Goal: Transaction & Acquisition: Download file/media

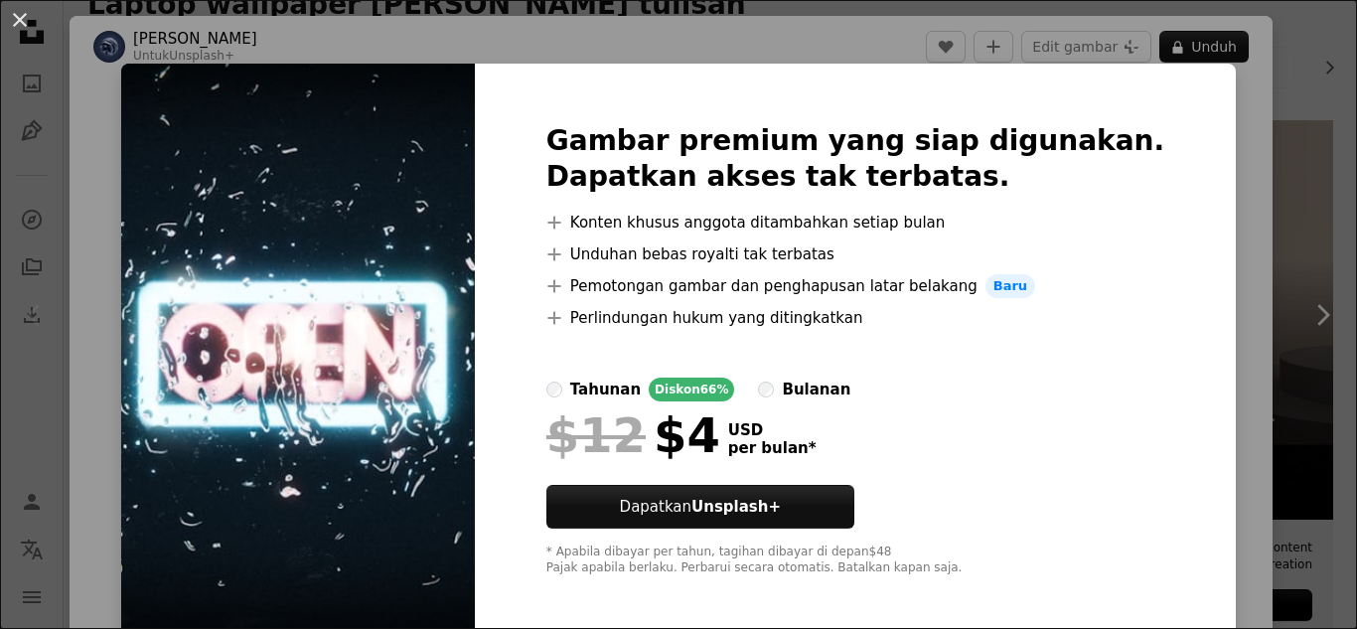
scroll to position [376, 0]
click at [1280, 68] on div "An X shape Gambar premium yang siap digunakan. Dapatkan akses tak terbatas. A p…" at bounding box center [678, 314] width 1357 height 629
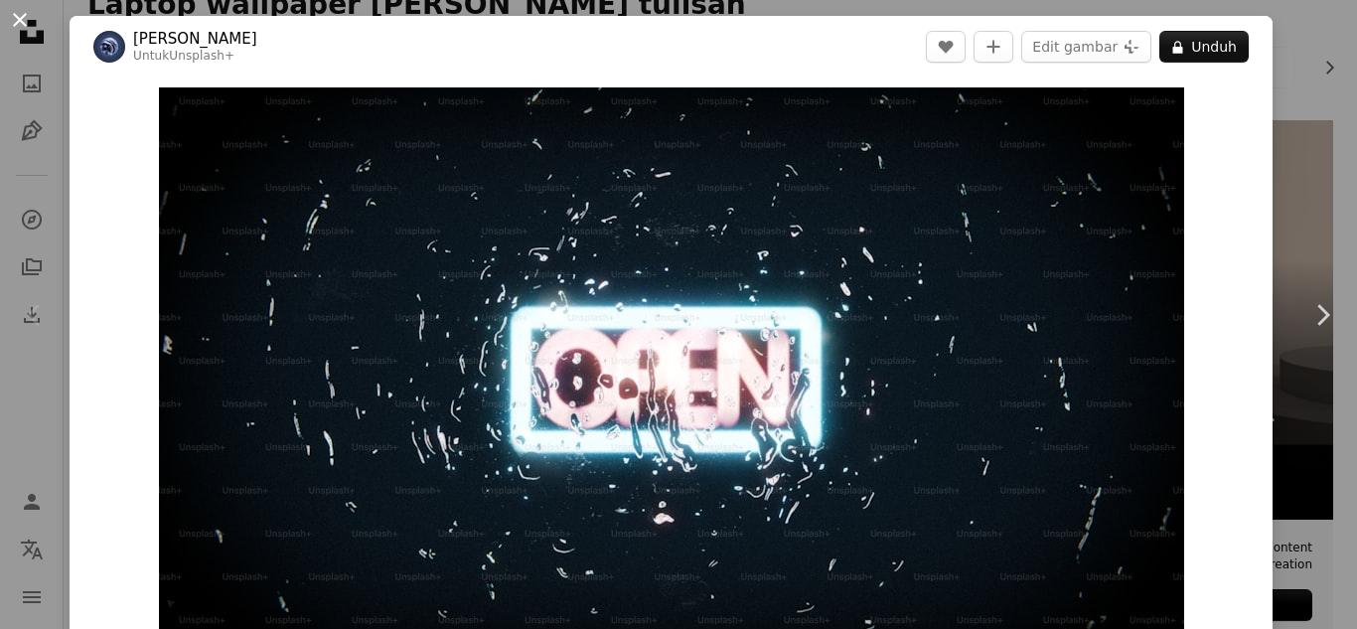
click at [8, 10] on button "An X shape" at bounding box center [20, 20] width 24 height 24
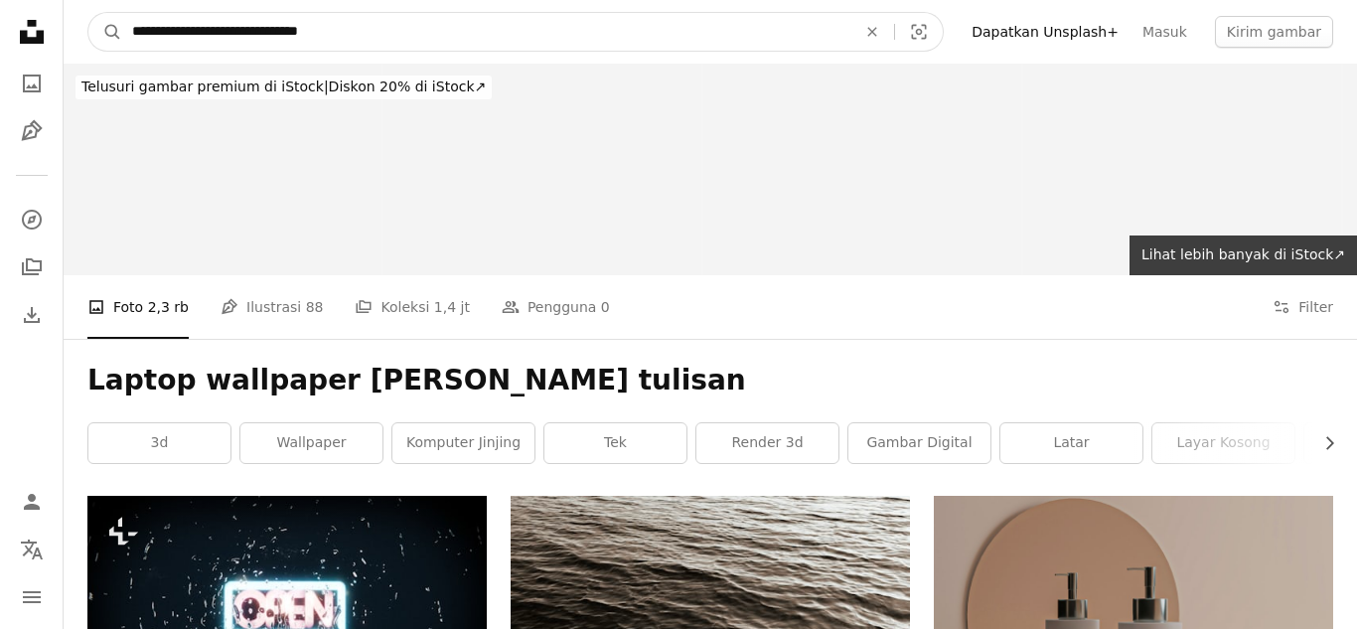
click at [435, 24] on input "**********" at bounding box center [486, 32] width 728 height 38
type input "**********"
click at [88, 13] on button "A magnifying glass" at bounding box center [105, 32] width 34 height 38
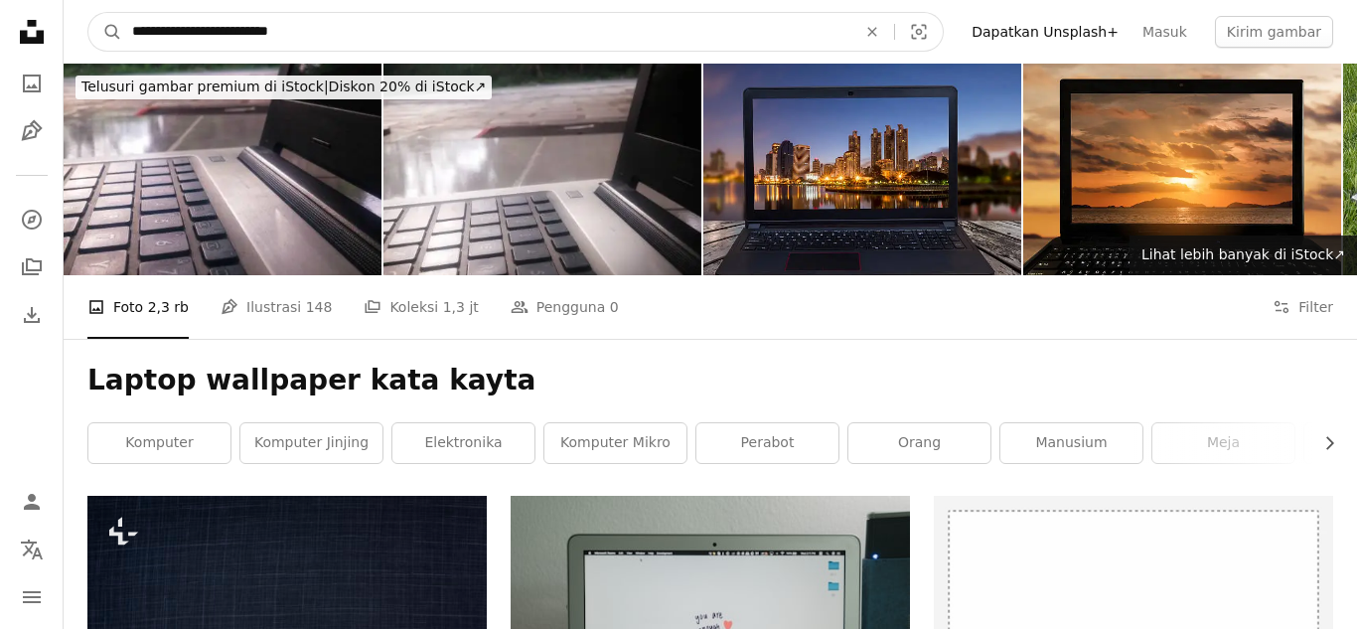
click at [426, 41] on input "**********" at bounding box center [486, 32] width 728 height 38
type input "**********"
click at [88, 13] on button "A magnifying glass" at bounding box center [105, 32] width 34 height 38
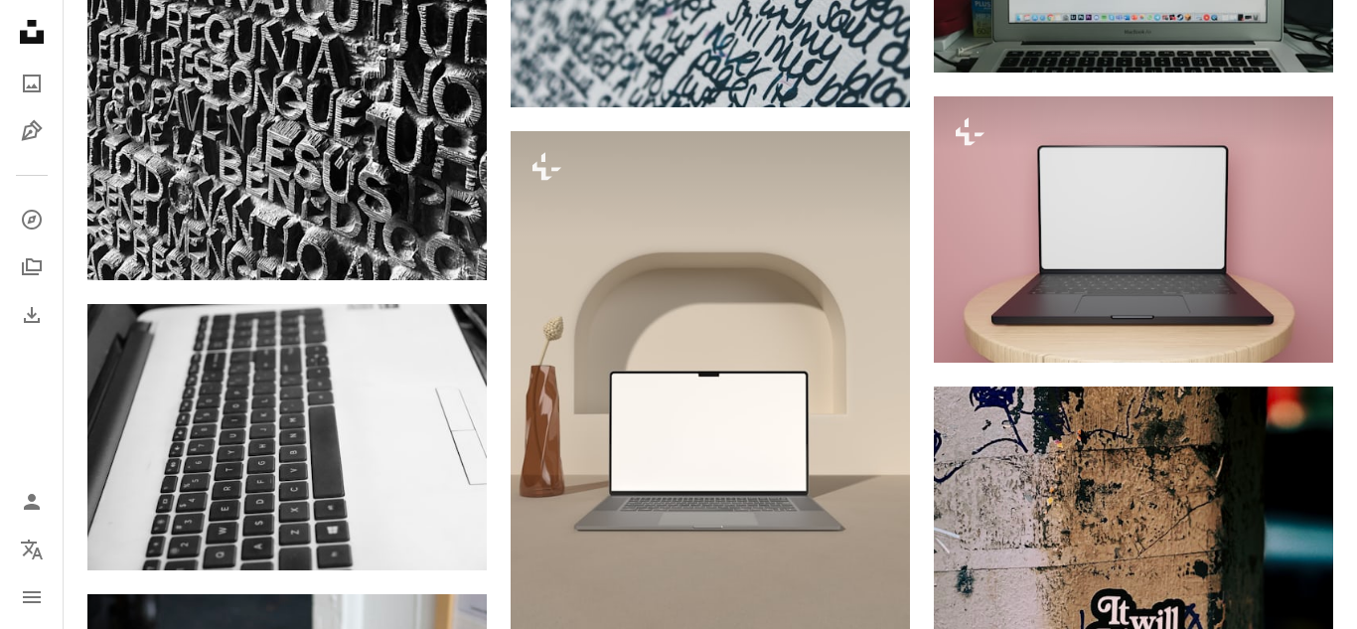
scroll to position [1232, 0]
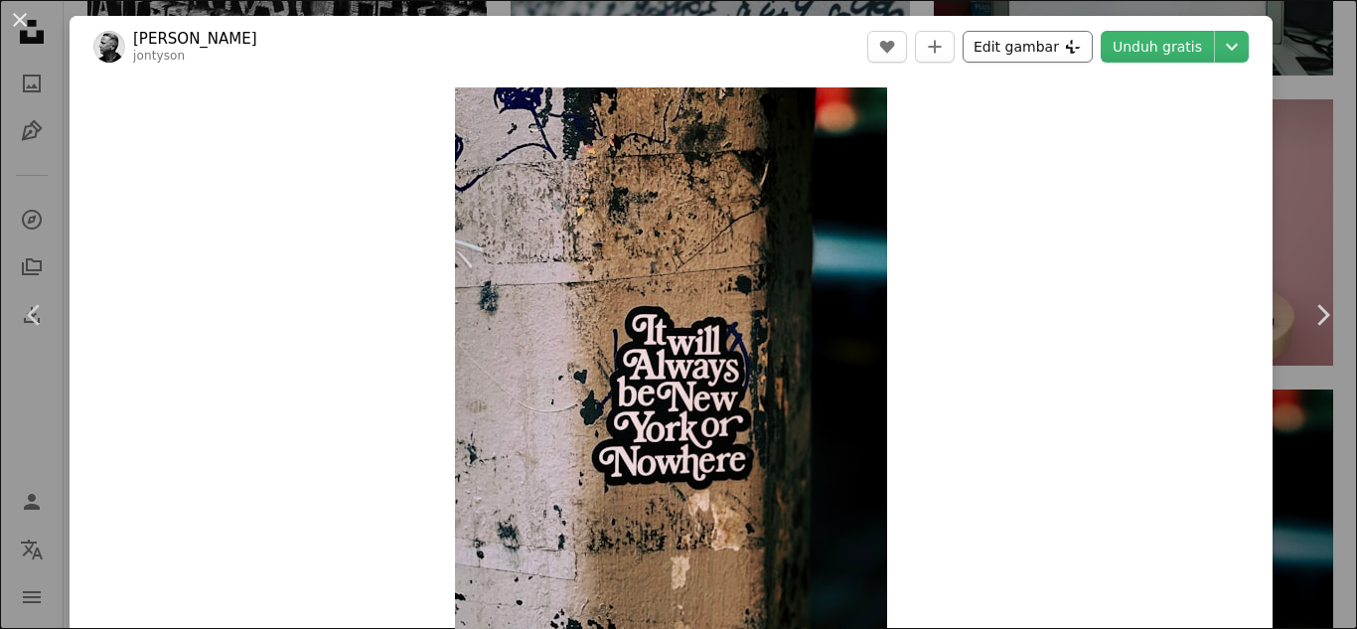
click at [1037, 55] on button "Edit gambar Plus sign for Unsplash+" at bounding box center [1028, 47] width 130 height 32
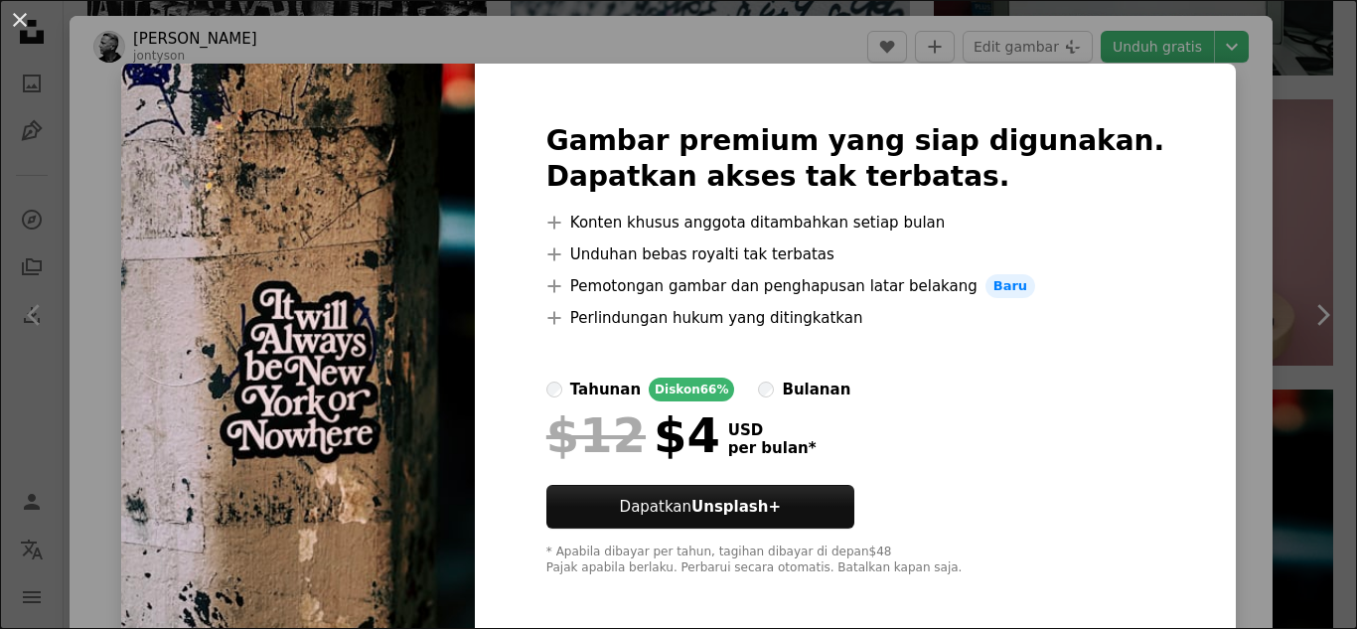
click at [1285, 263] on div "An X shape Gambar premium yang siap digunakan. Dapatkan akses tak terbatas. A p…" at bounding box center [678, 314] width 1357 height 629
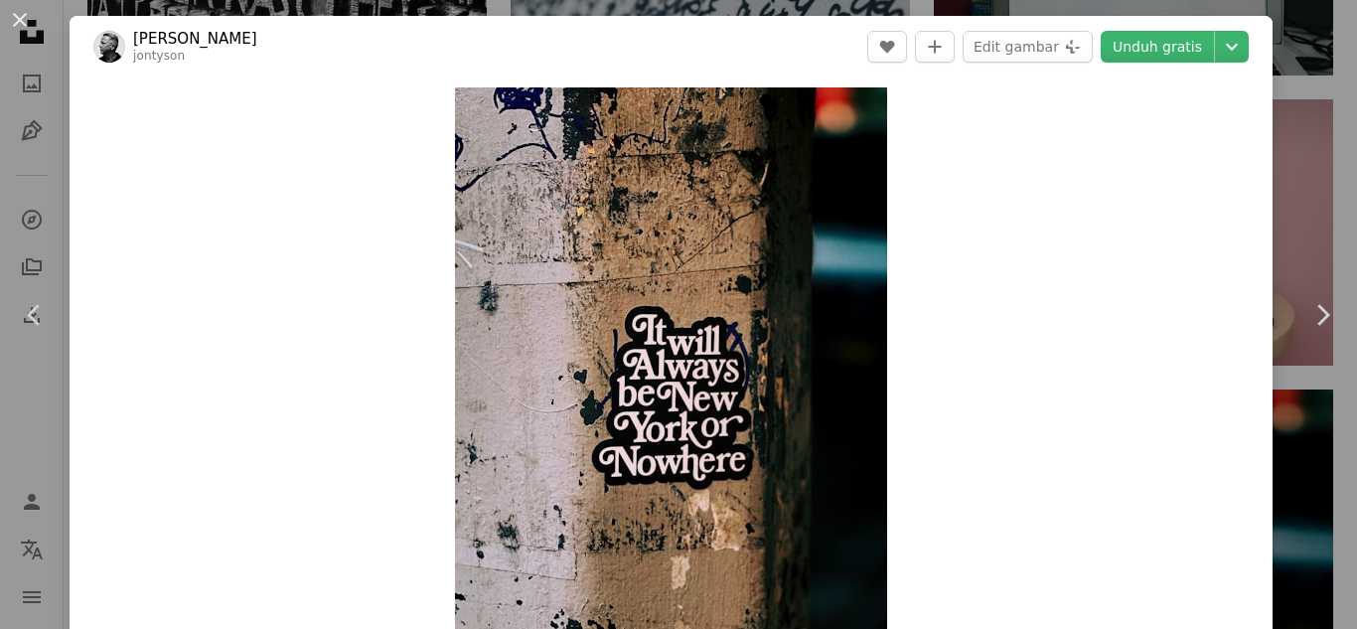
click at [1314, 121] on div "An X shape Chevron left Chevron right [PERSON_NAME] A heart A plus sign Edit ga…" at bounding box center [678, 314] width 1357 height 629
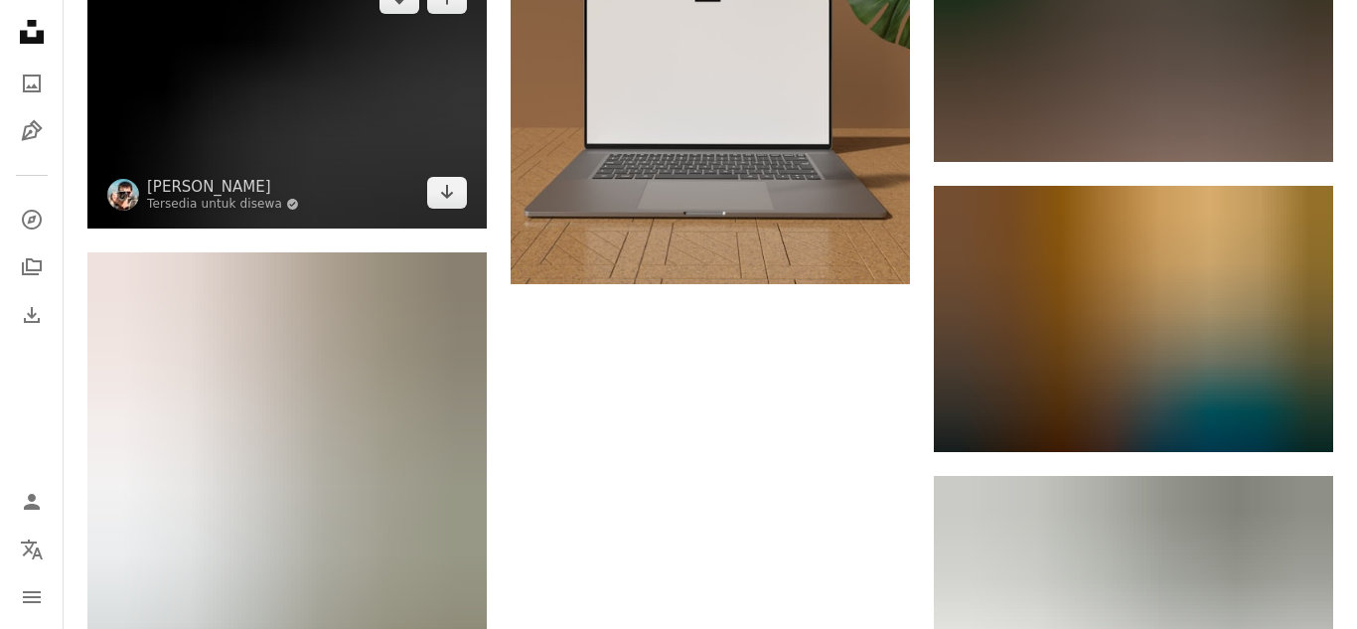
scroll to position [2765, 0]
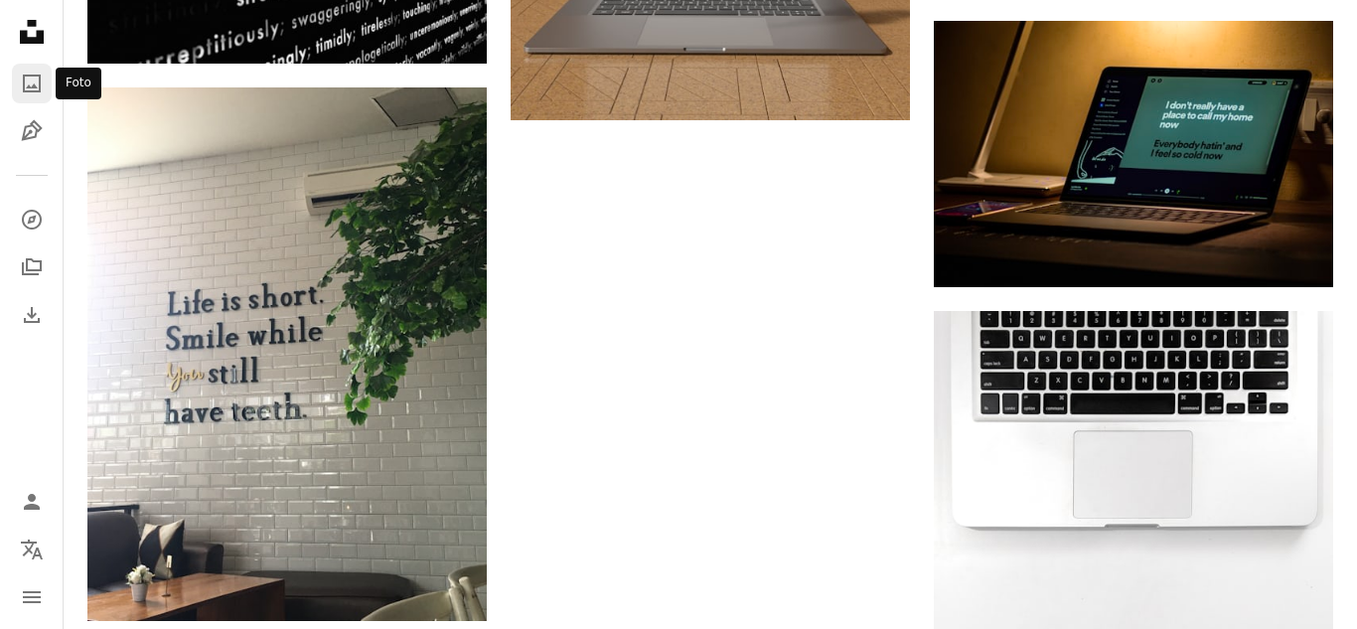
click at [21, 94] on icon "A photo" at bounding box center [32, 84] width 24 height 24
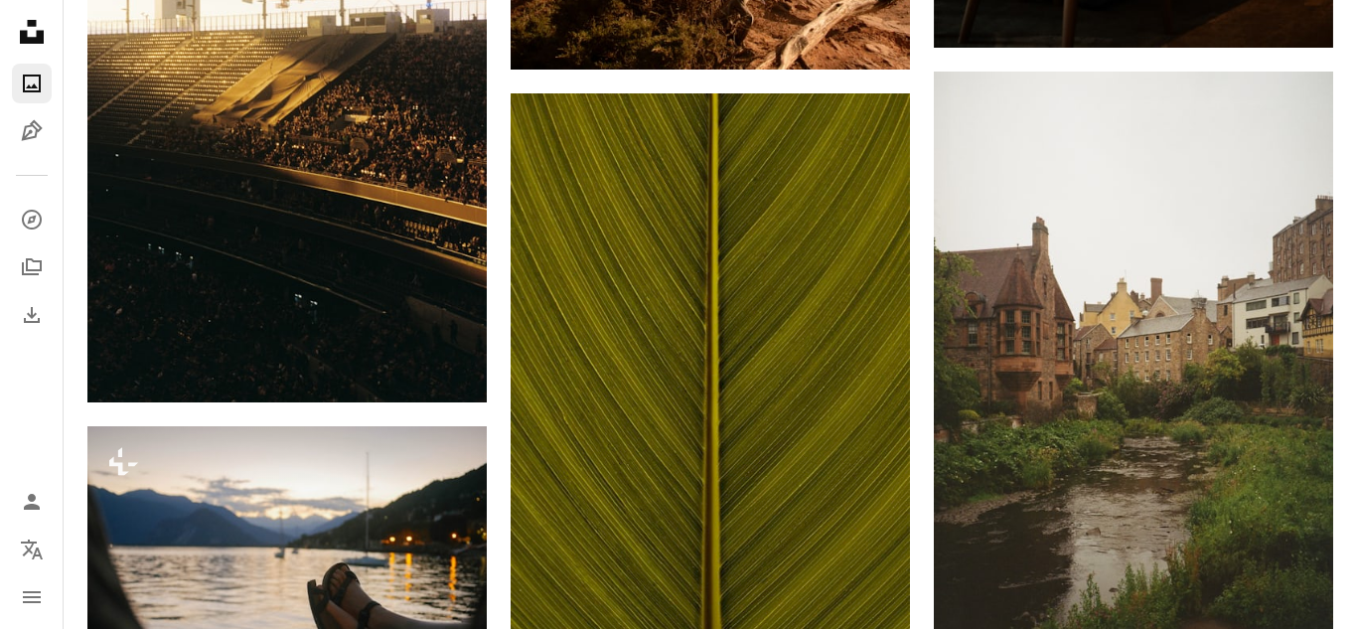
scroll to position [3787, 0]
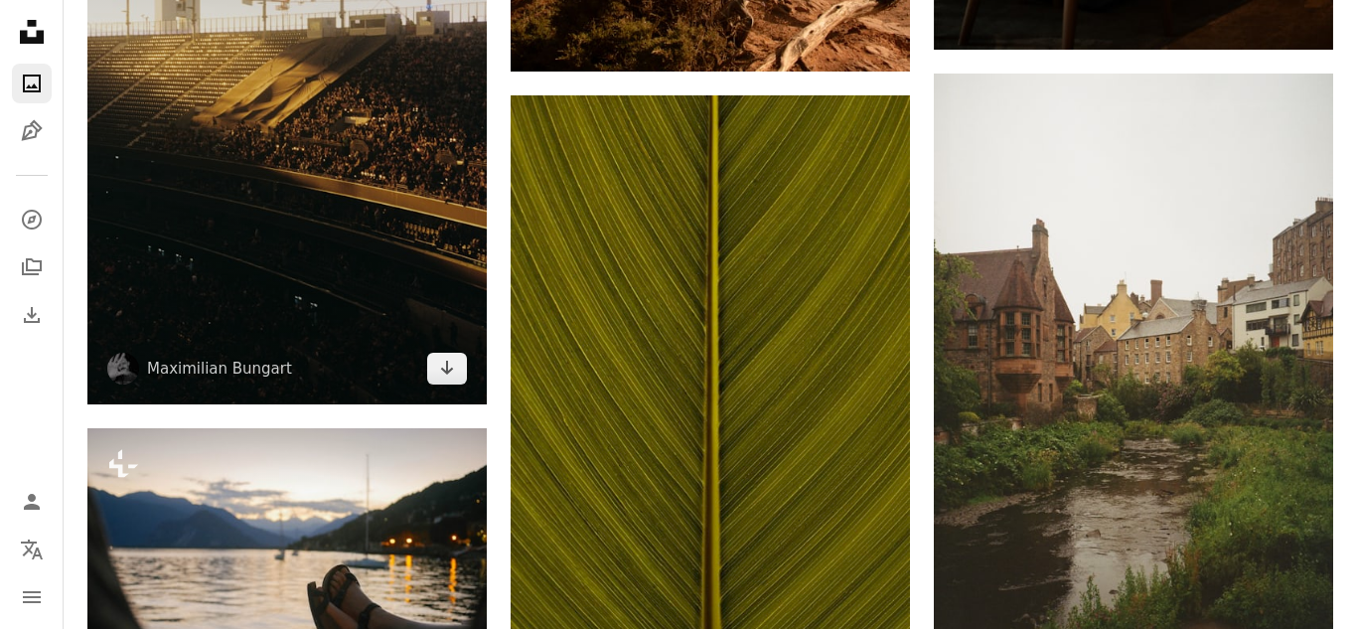
click at [376, 122] on img at bounding box center [286, 106] width 399 height 596
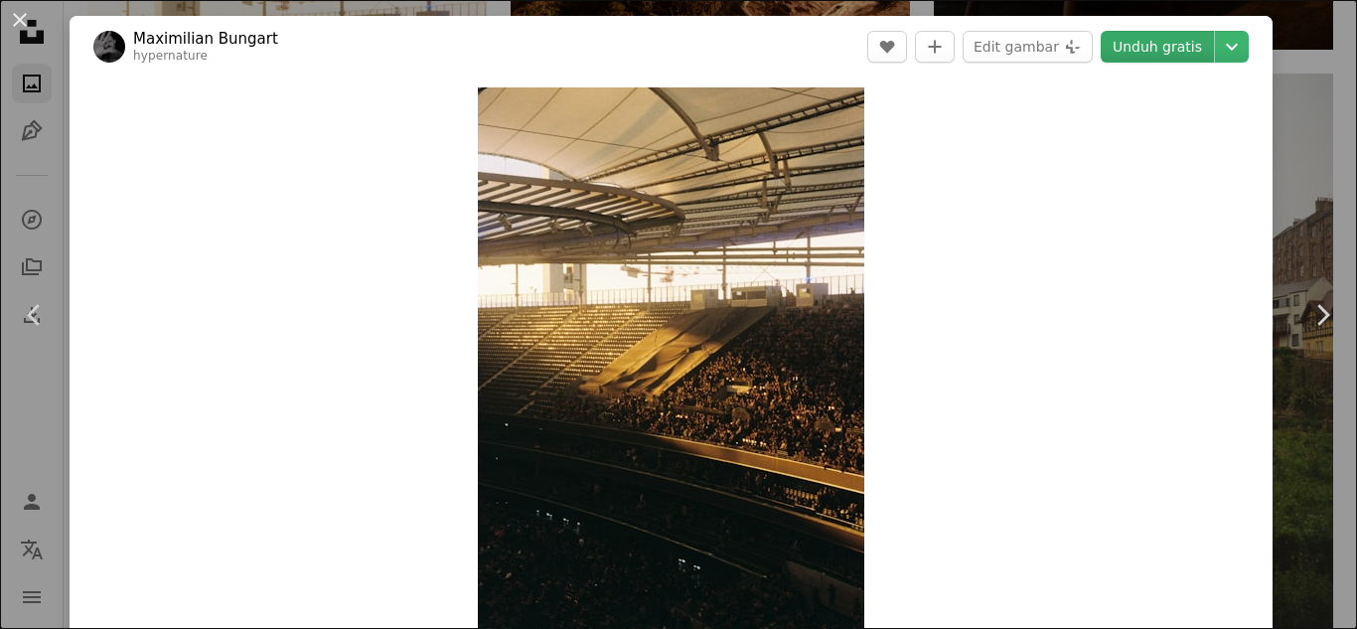
click at [1195, 43] on link "Unduh gratis" at bounding box center [1157, 47] width 113 height 32
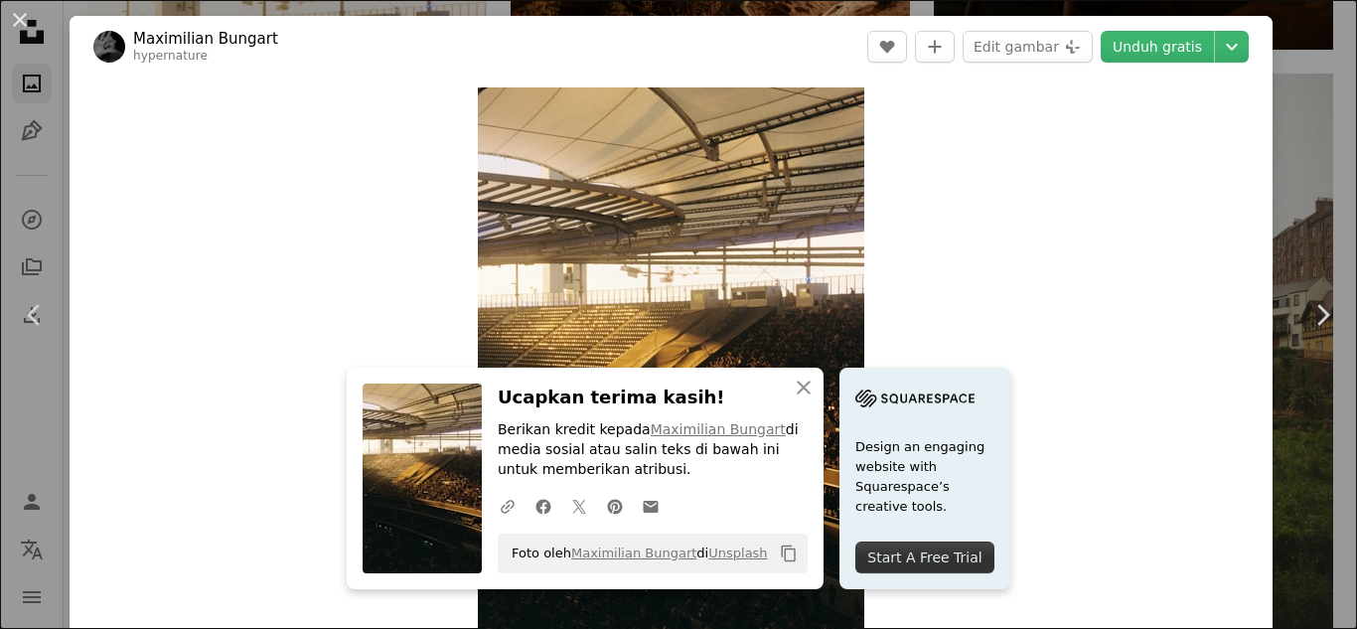
click at [1346, 178] on div "An X shape Chevron left Chevron right An X shape Tutup Ucapkan terima kasih! Be…" at bounding box center [678, 314] width 1357 height 629
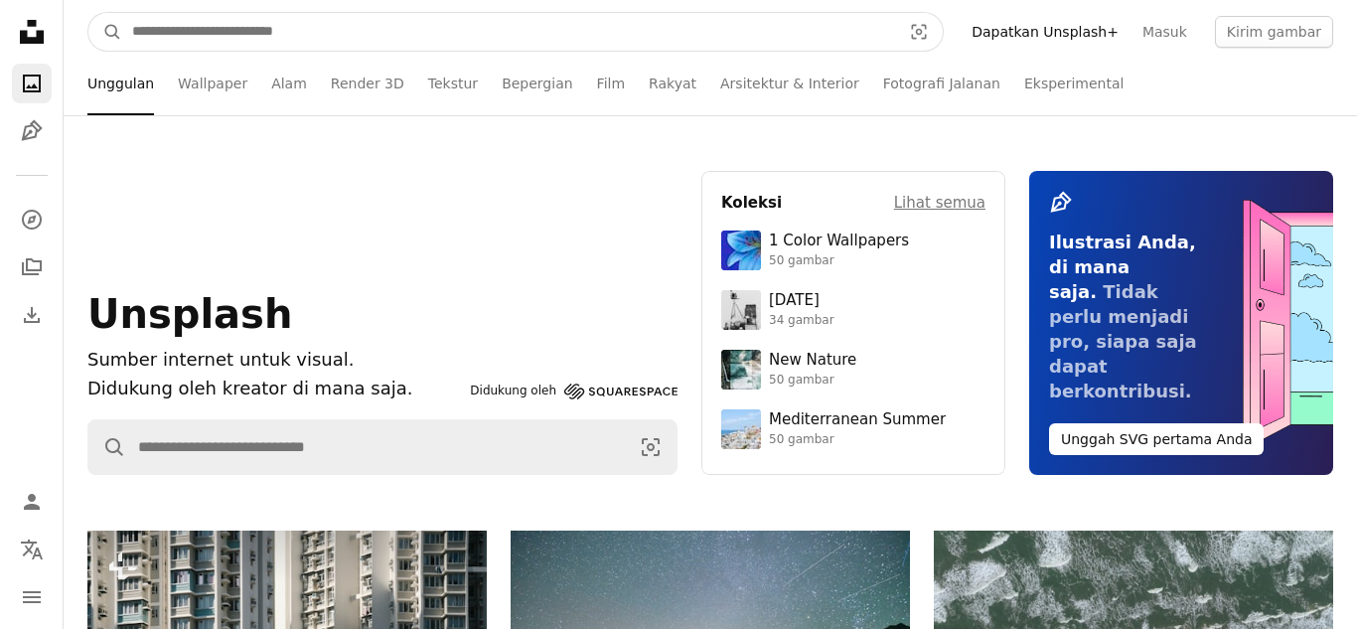
click at [326, 23] on input "Temuka visual di seluruh situs" at bounding box center [508, 32] width 773 height 38
type input "**********"
click at [88, 13] on button "A magnifying glass" at bounding box center [105, 32] width 34 height 38
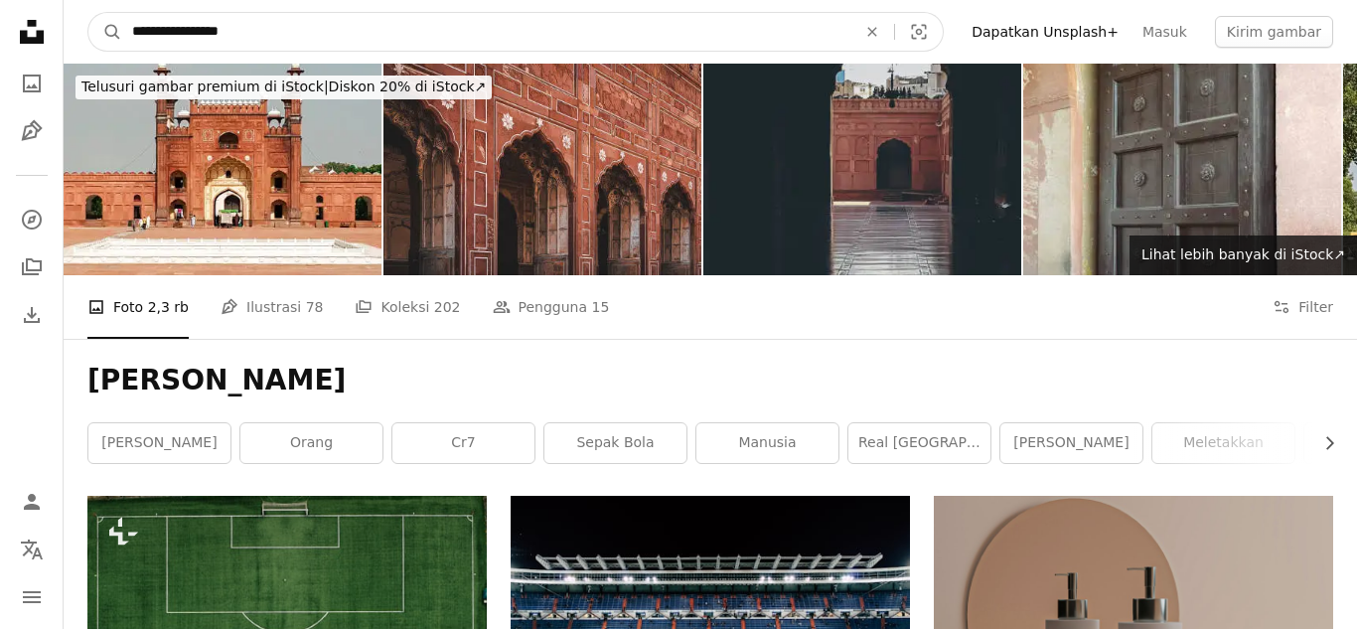
click at [273, 32] on input "**********" at bounding box center [486, 32] width 728 height 38
type input "*"
type input "**********"
click at [88, 13] on button "A magnifying glass" at bounding box center [105, 32] width 34 height 38
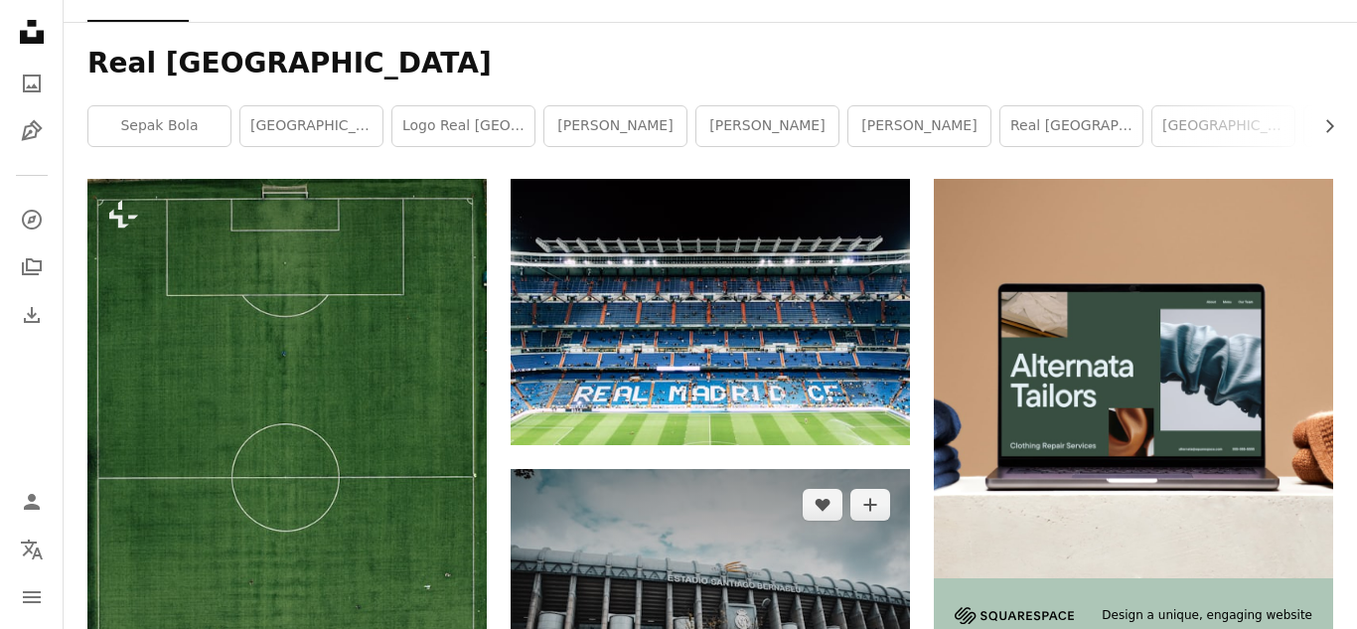
scroll to position [312, 0]
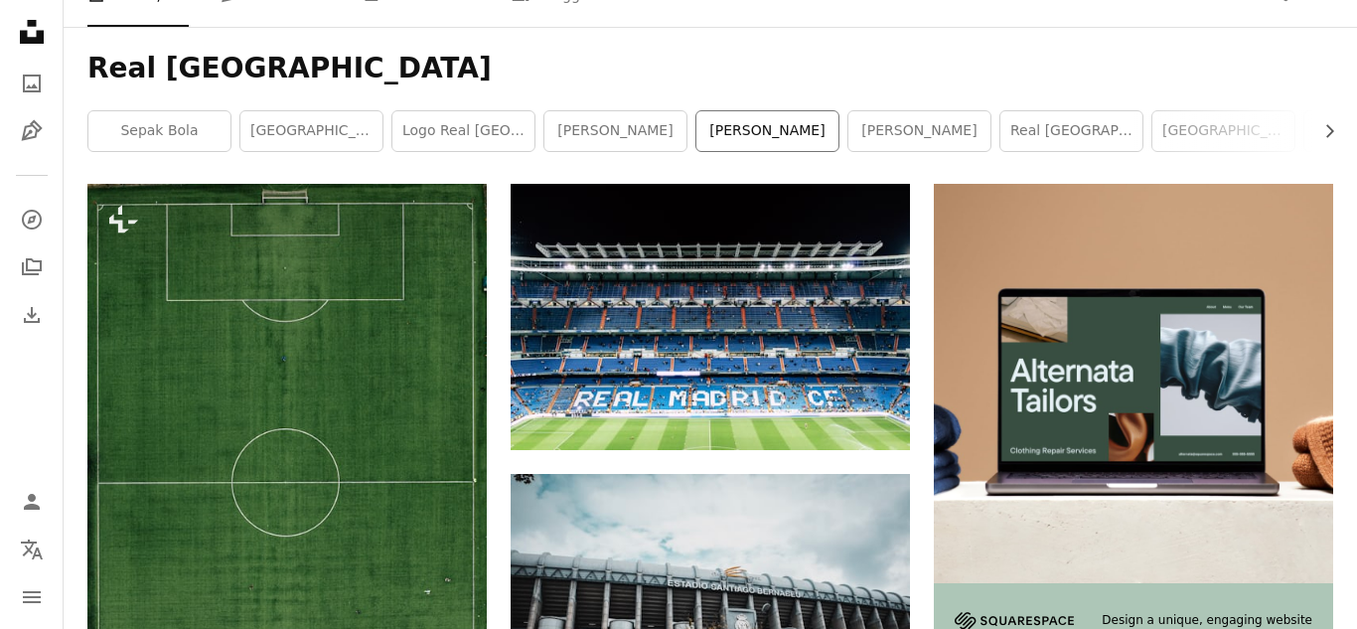
click at [719, 134] on link "[PERSON_NAME]" at bounding box center [767, 131] width 142 height 40
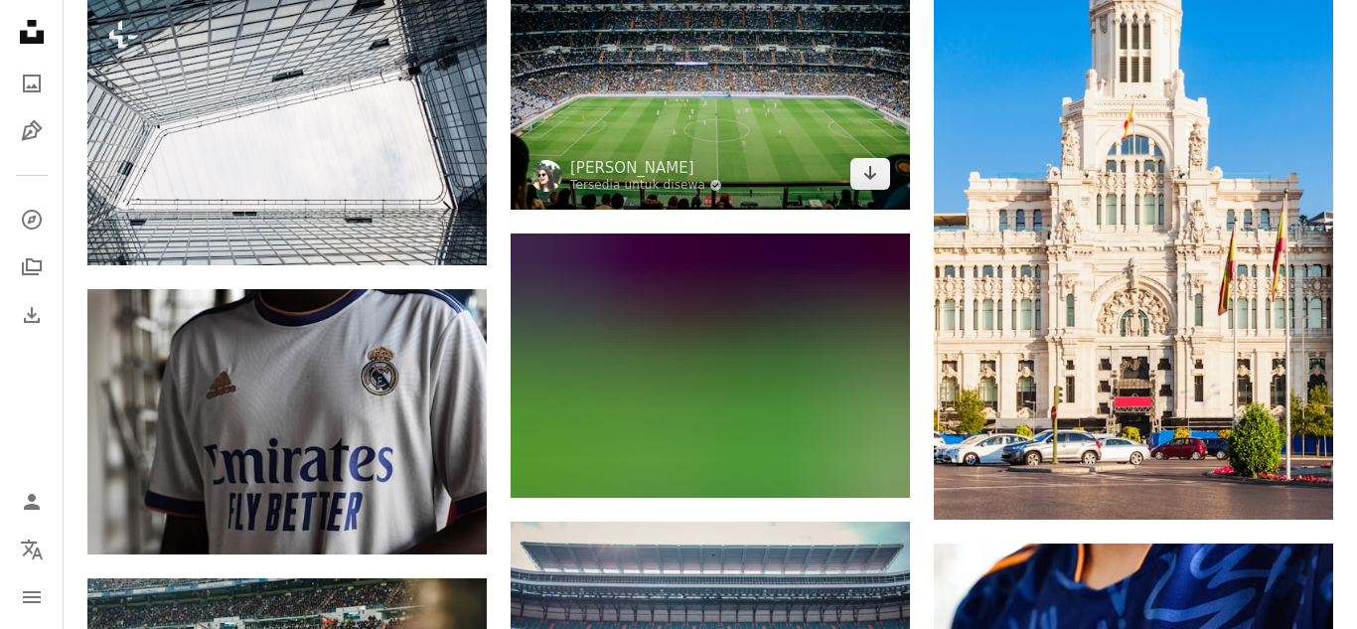
scroll to position [1449, 0]
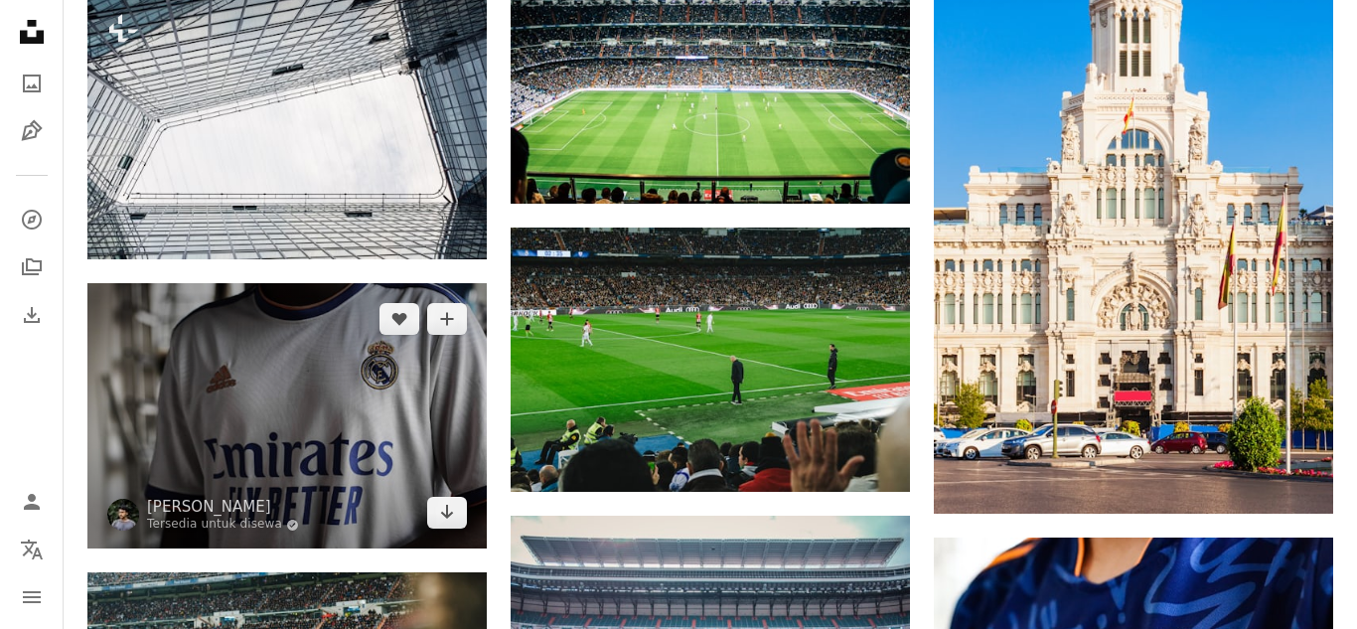
click at [282, 424] on img at bounding box center [286, 416] width 399 height 266
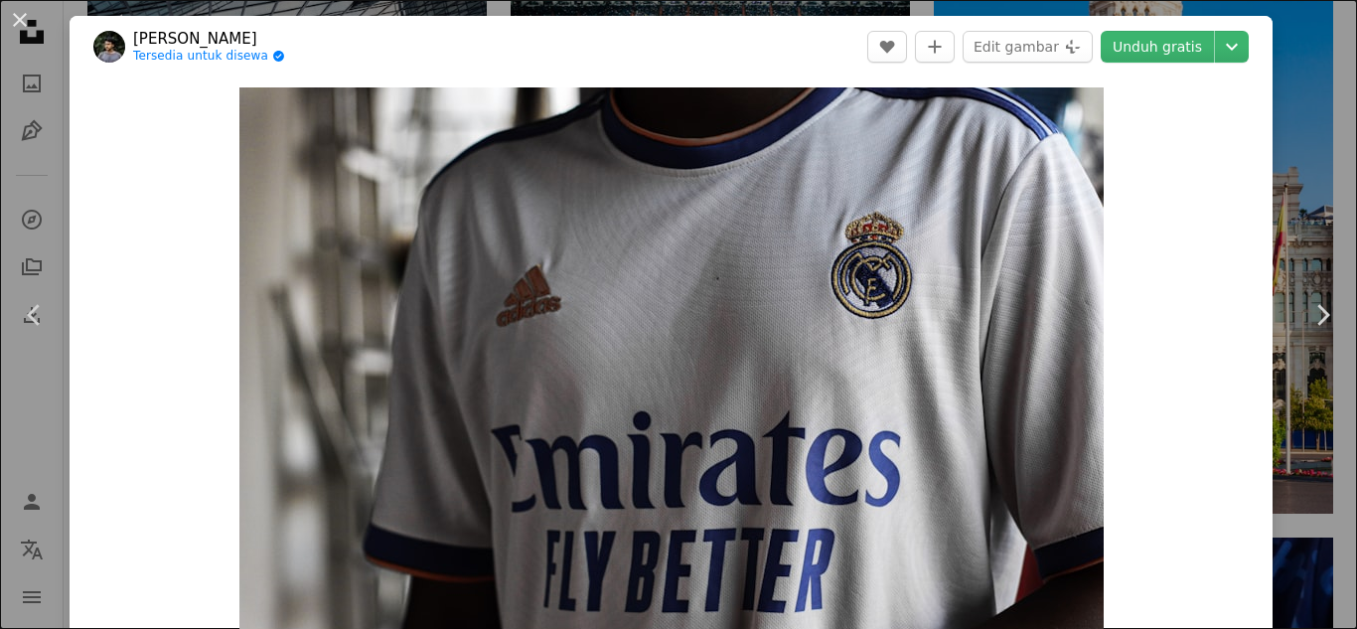
click at [1329, 13] on div "An X shape Chevron left Chevron right [PERSON_NAME] Tersedia untuk disewa A che…" at bounding box center [678, 314] width 1357 height 629
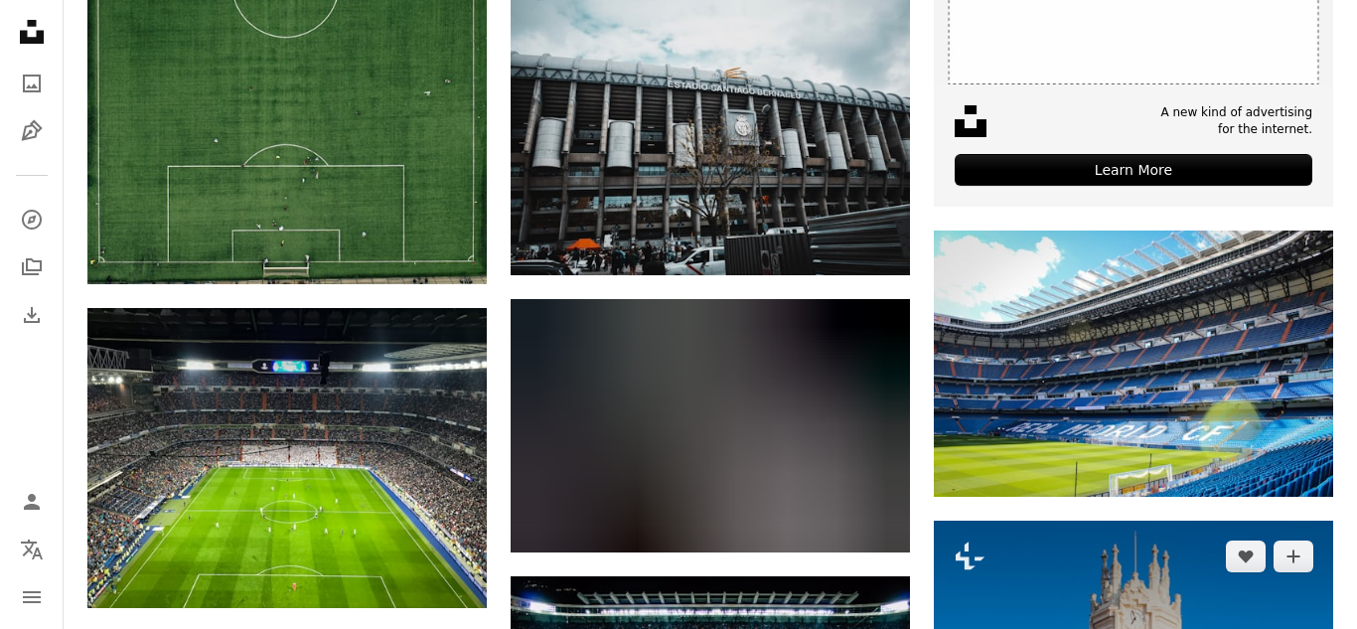
scroll to position [810, 0]
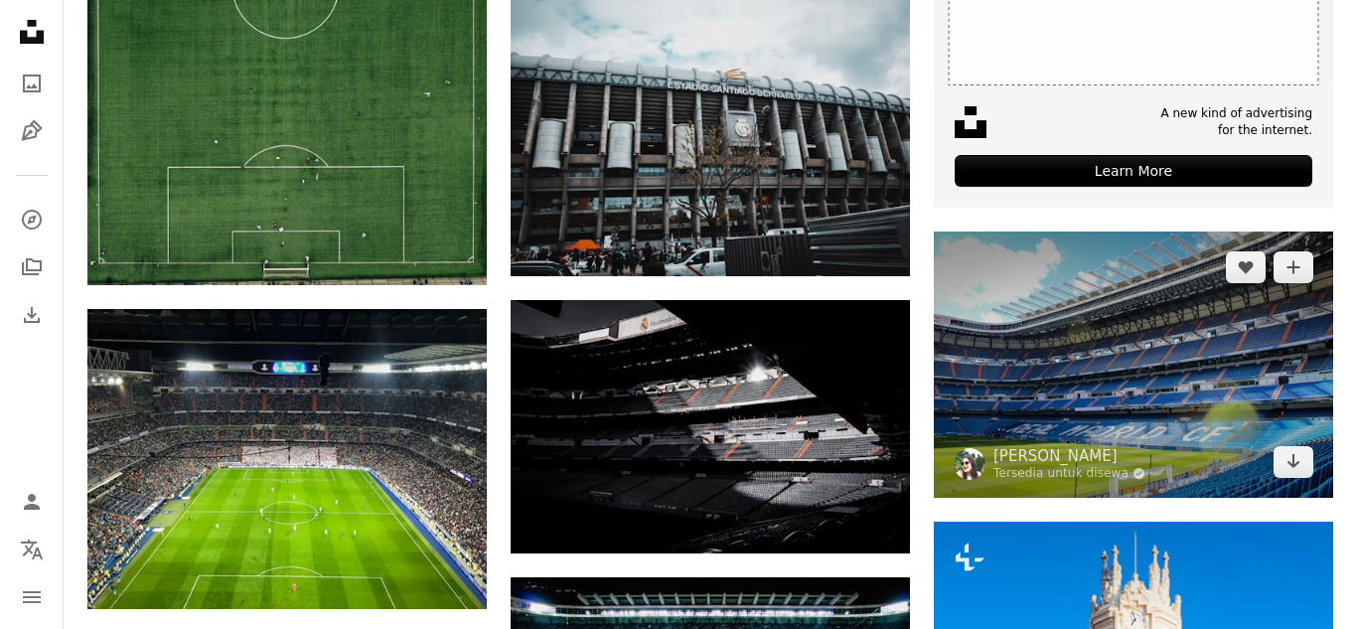
click at [1195, 374] on img at bounding box center [1133, 364] width 399 height 266
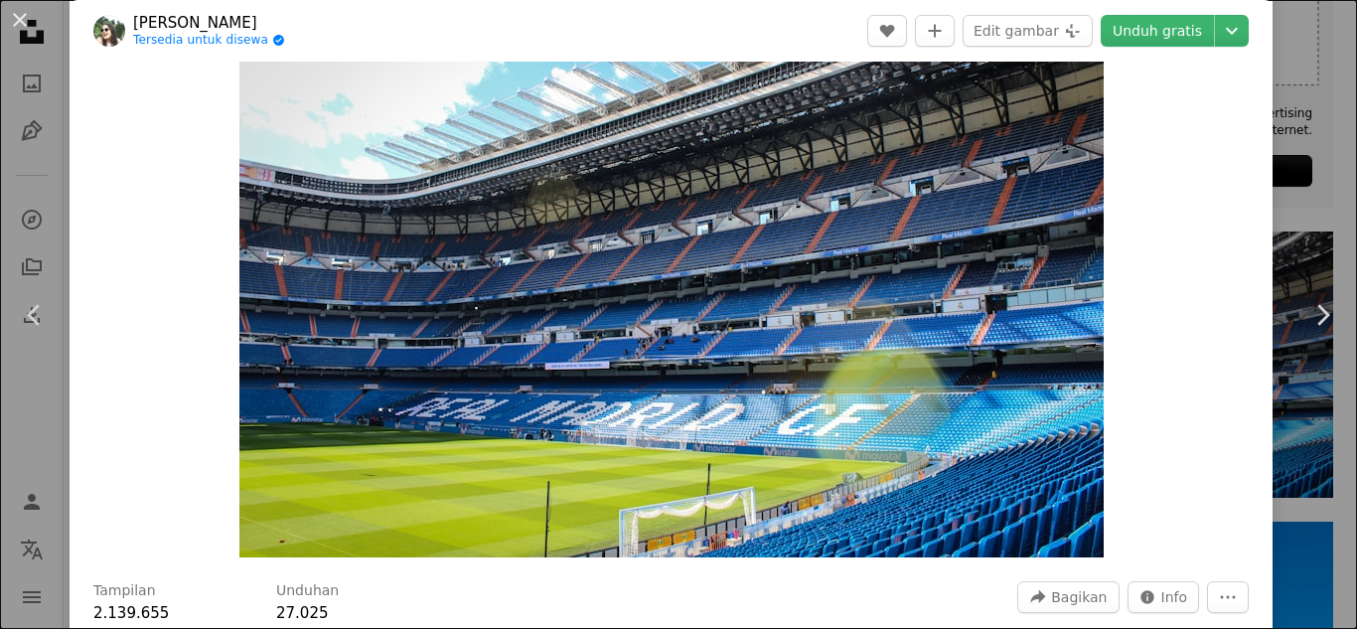
scroll to position [112, 0]
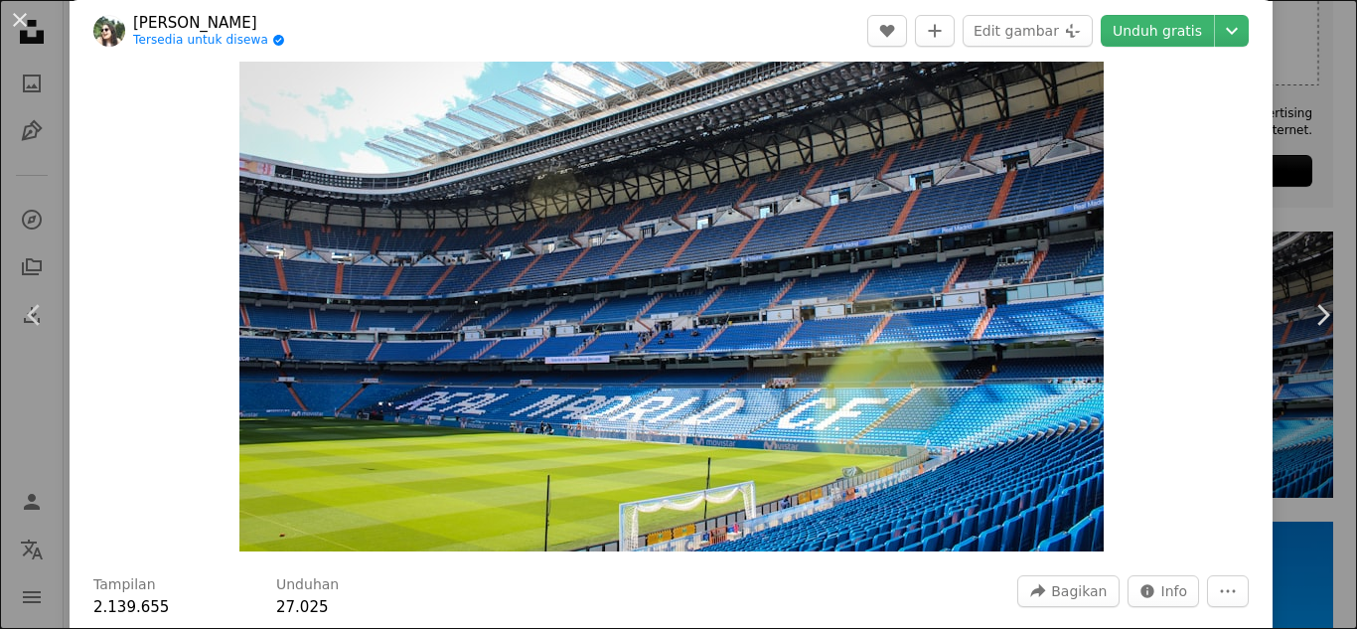
click at [1312, 209] on div "An X shape Chevron left Chevron right Vienna [PERSON_NAME] Tersedia untuk disew…" at bounding box center [678, 314] width 1357 height 629
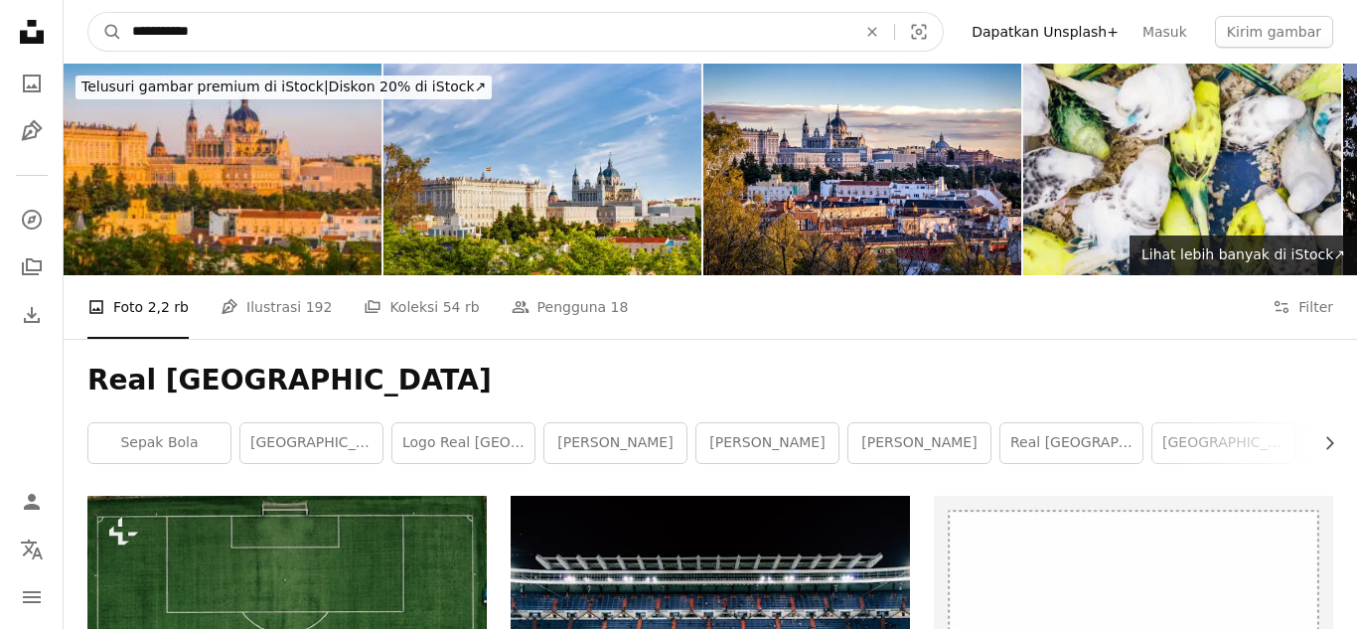
click at [244, 43] on input "**********" at bounding box center [486, 32] width 728 height 38
type input "*"
type input "*********"
click button "A magnifying glass" at bounding box center [105, 32] width 34 height 38
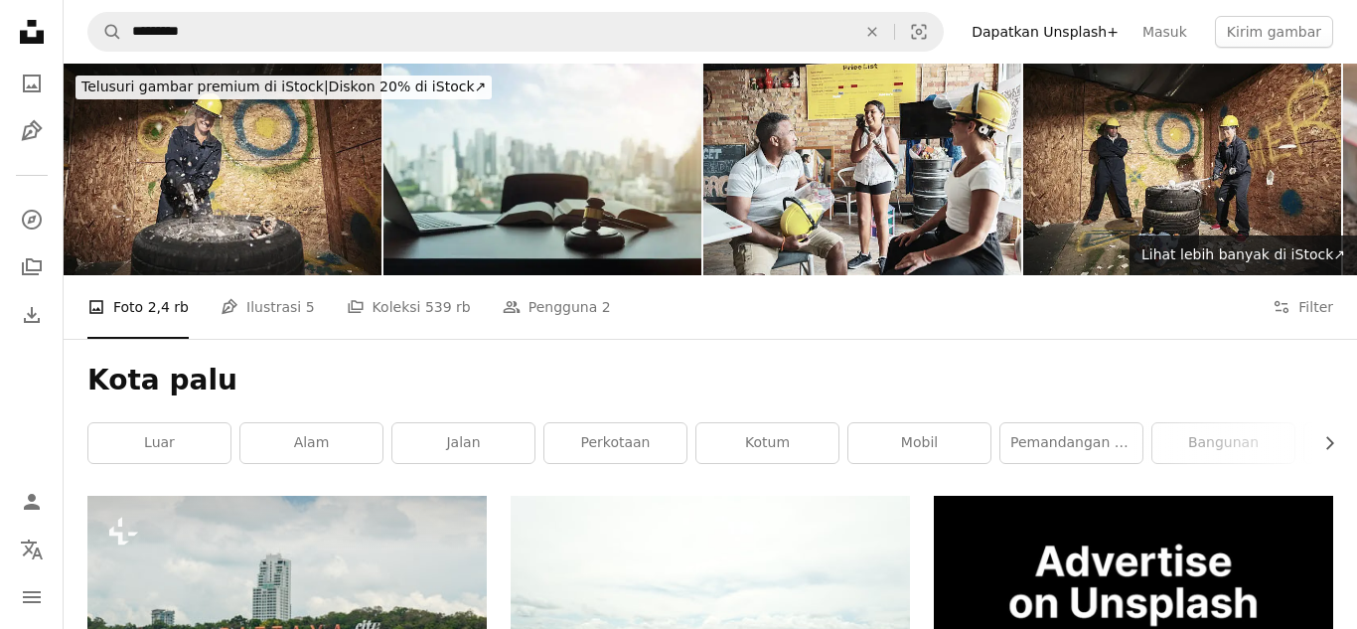
click at [429, 1] on nav "A magnifying glass ********* An X shape Visual search Filters Dapatkan Unsplash…" at bounding box center [710, 32] width 1293 height 64
click at [440, 10] on nav "A magnifying glass ********* An X shape Visual search Filters Dapatkan Unsplash…" at bounding box center [710, 32] width 1293 height 64
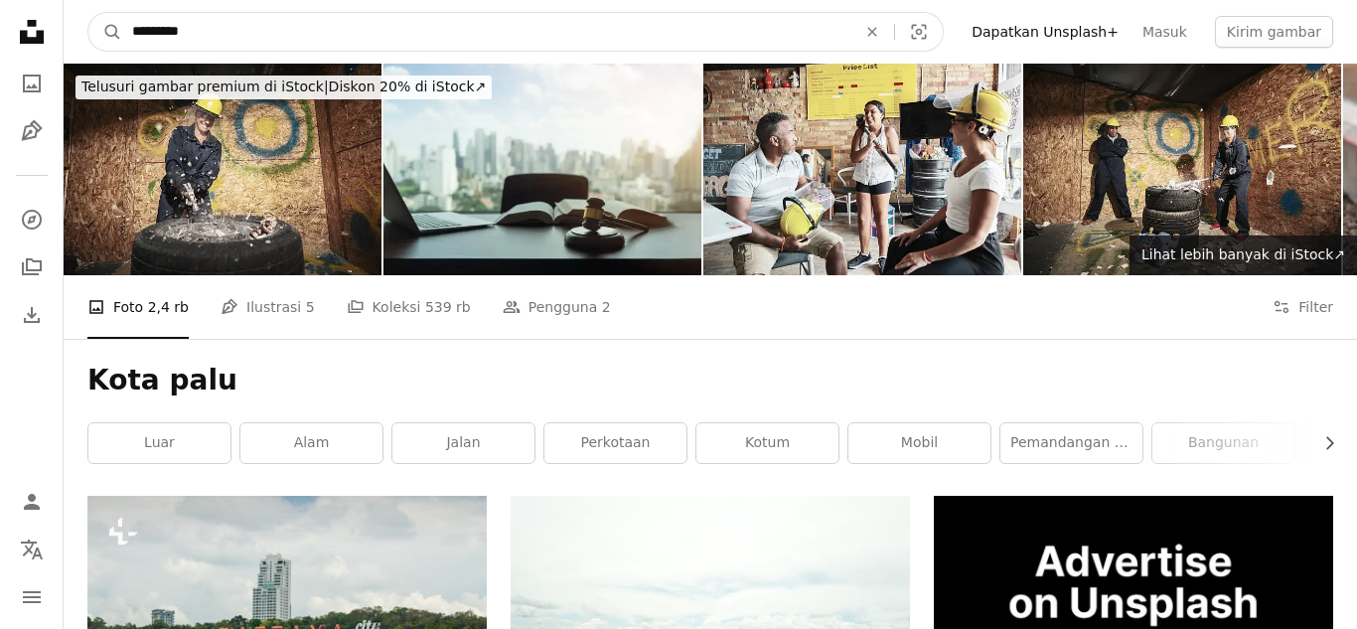
click at [445, 21] on input "*********" at bounding box center [486, 32] width 728 height 38
type input "*"
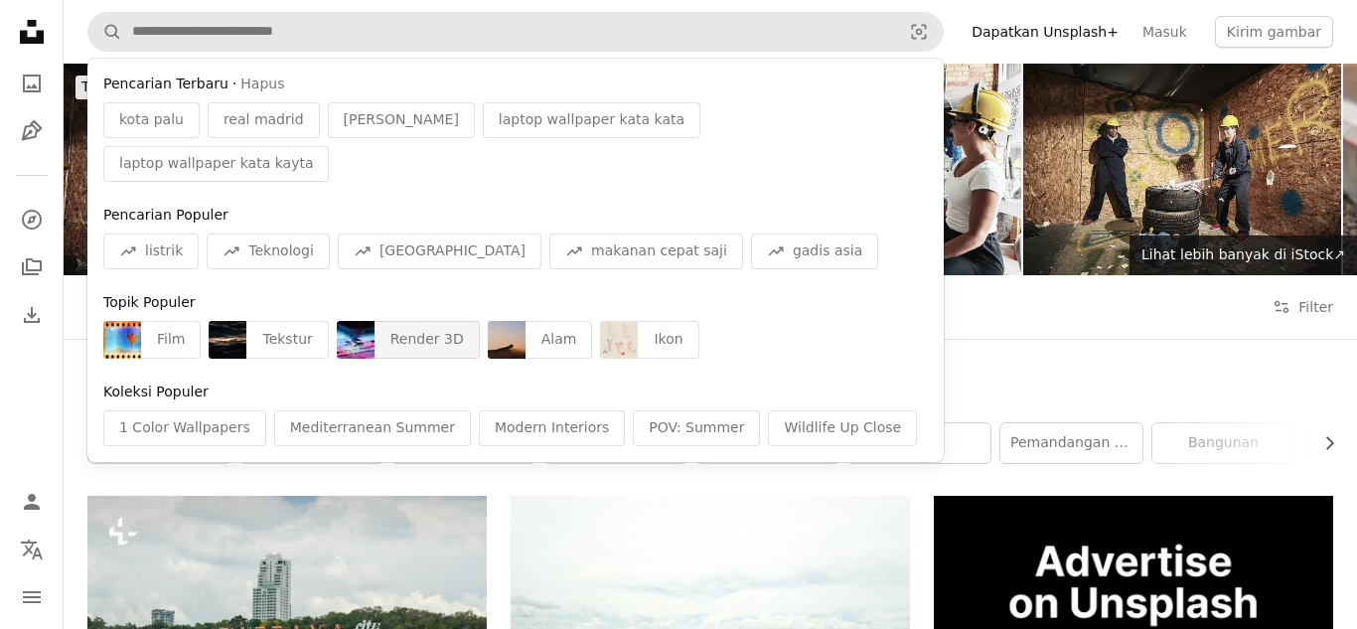
click at [383, 321] on div "Render 3D" at bounding box center [427, 340] width 105 height 38
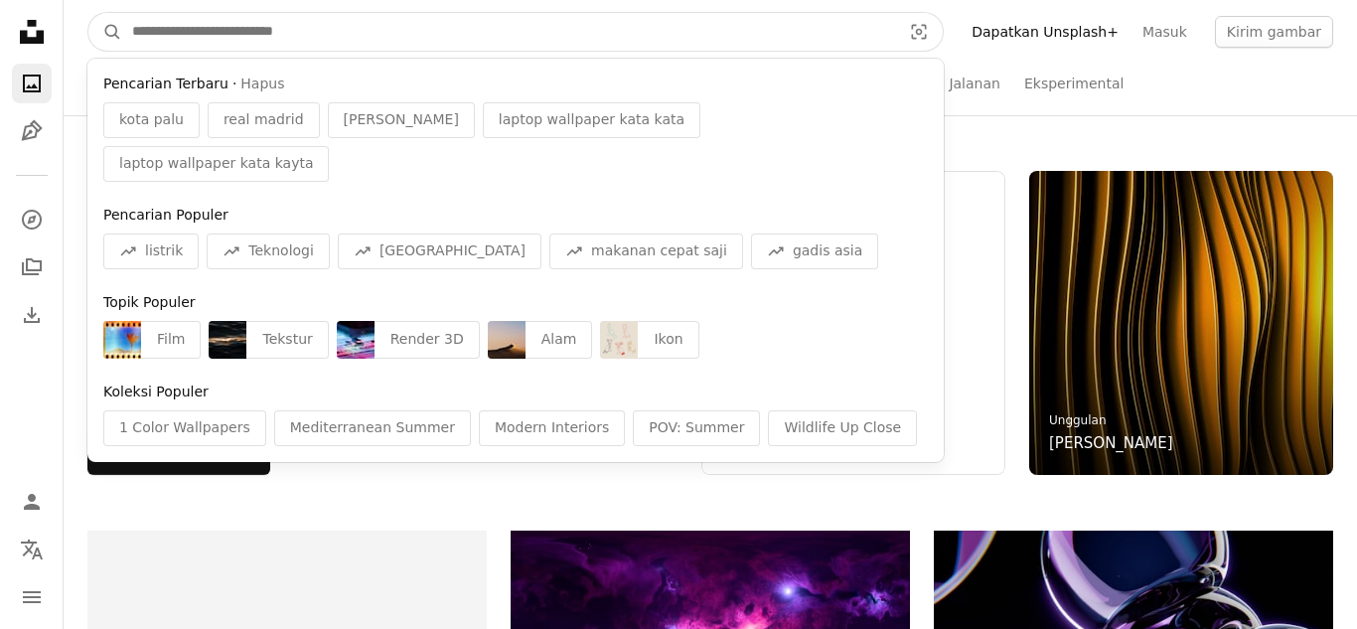
click at [325, 39] on input "Temuka visual di seluruh situs" at bounding box center [508, 32] width 773 height 38
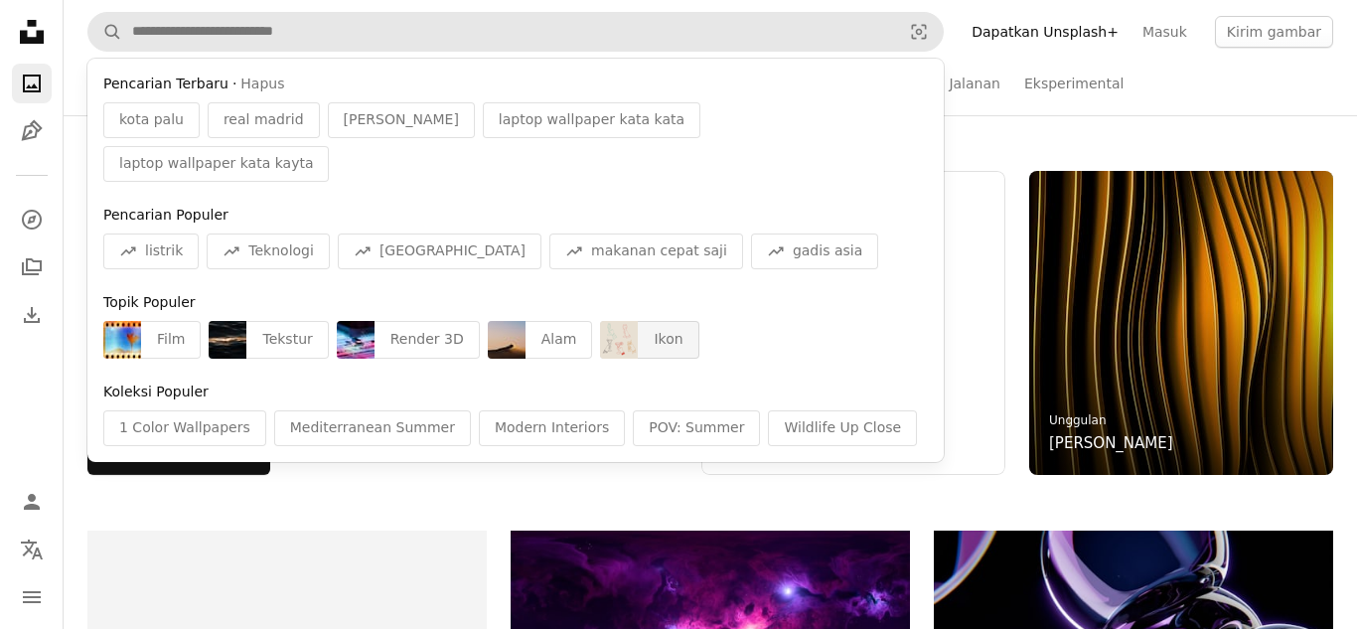
click at [659, 321] on div "Ikon" at bounding box center [668, 340] width 61 height 38
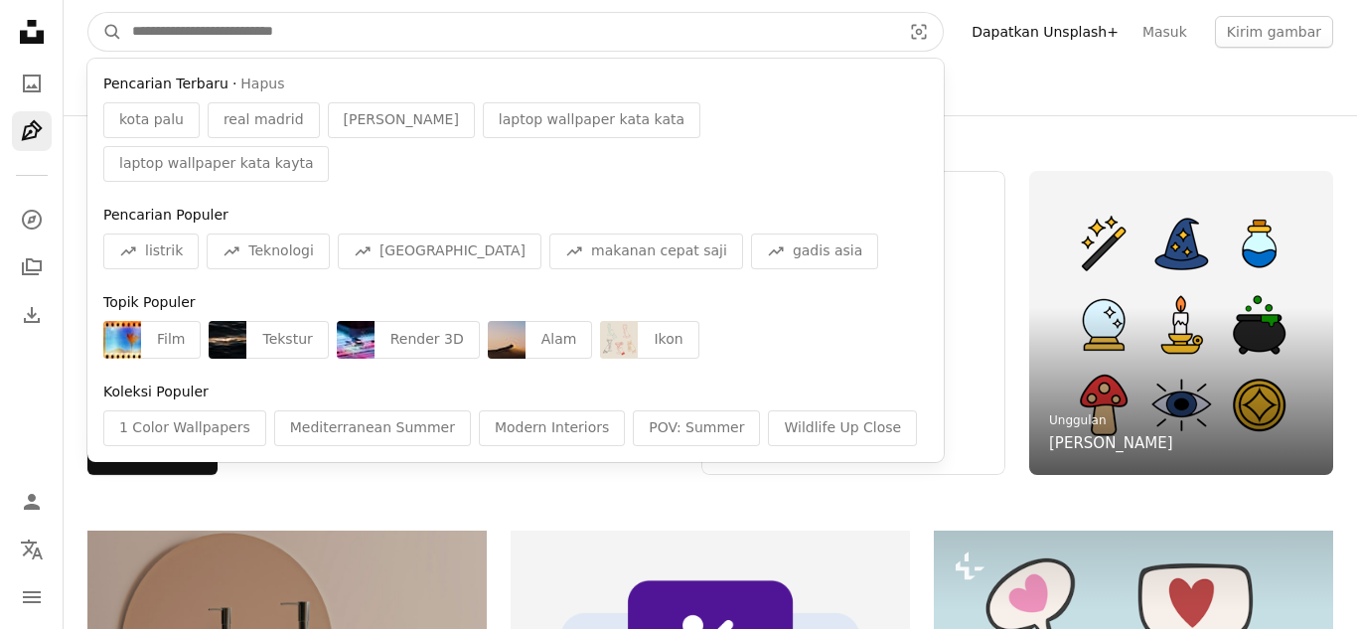
click at [314, 44] on input "Temuka visual di seluruh situs" at bounding box center [508, 32] width 773 height 38
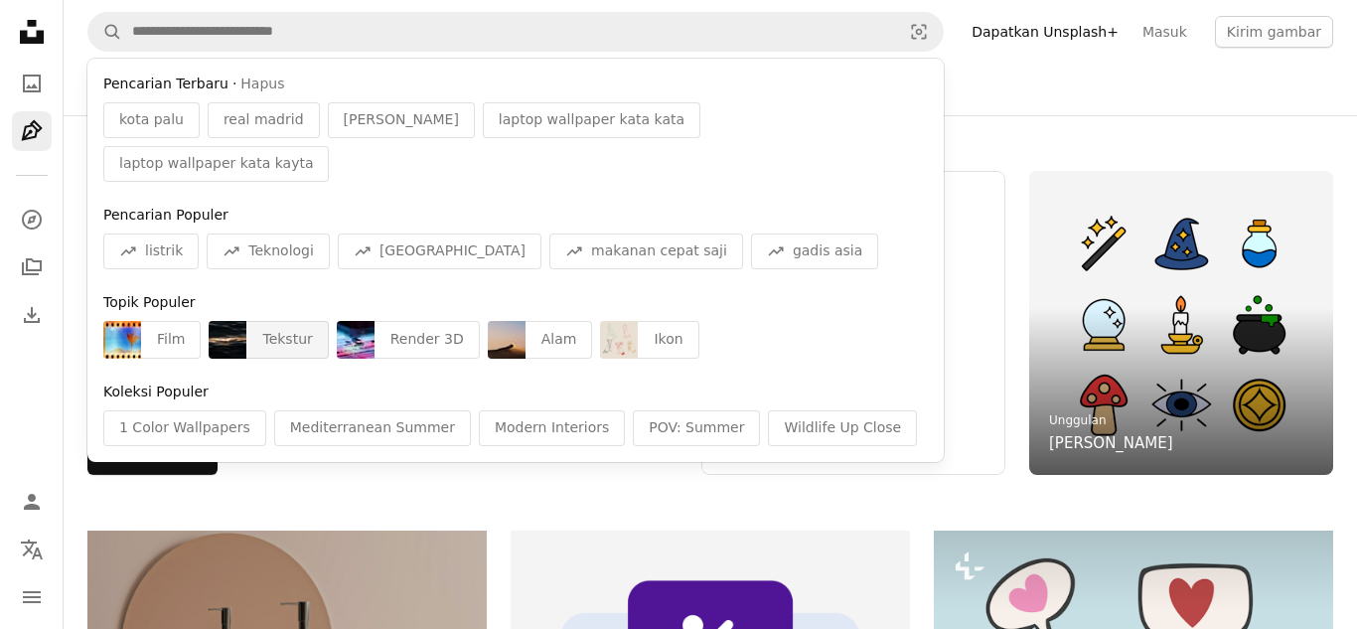
click at [275, 321] on div "Tekstur" at bounding box center [286, 340] width 81 height 38
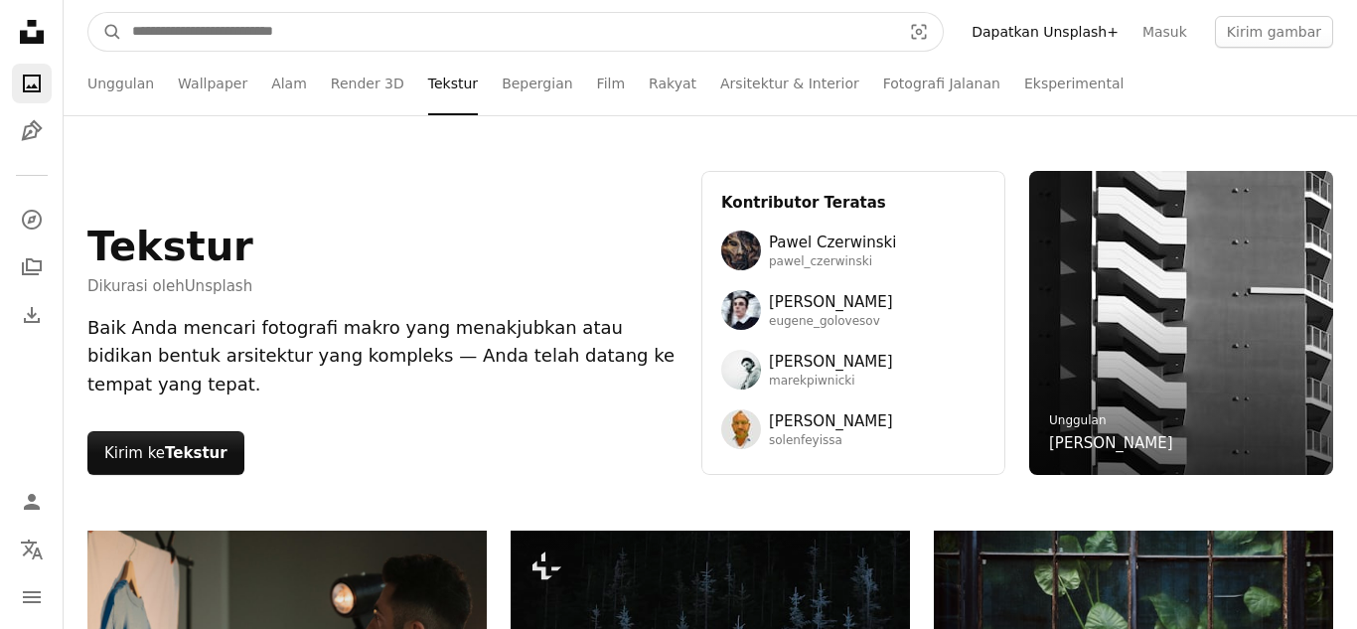
click at [493, 28] on input "Temuka visual di seluruh situs" at bounding box center [508, 32] width 773 height 38
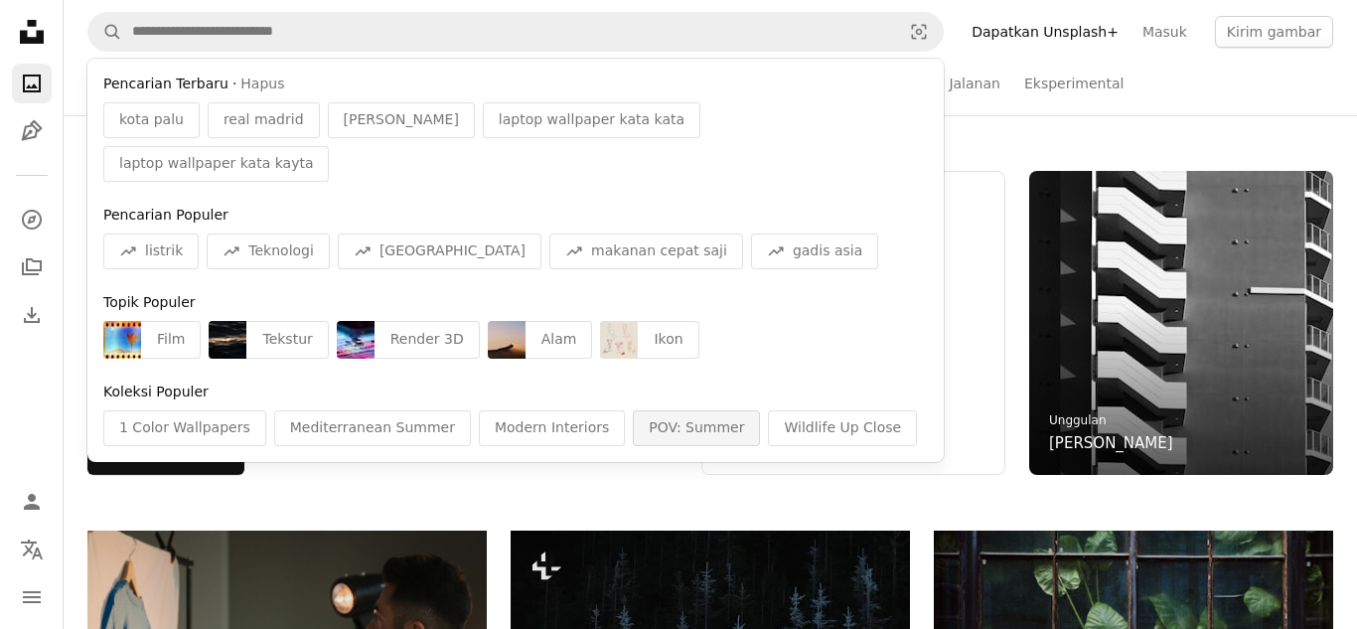
click at [649, 410] on div "POV: Summer" at bounding box center [696, 428] width 127 height 36
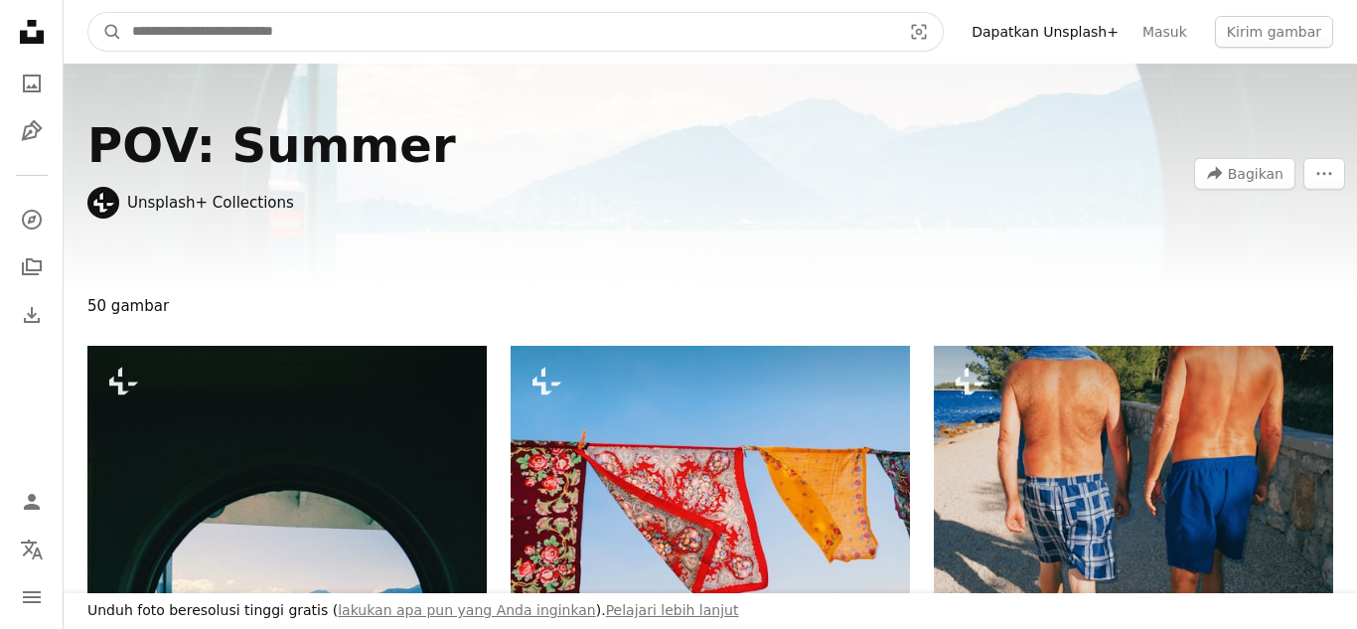
click at [720, 33] on input "Temuka visual di seluruh situs" at bounding box center [508, 32] width 773 height 38
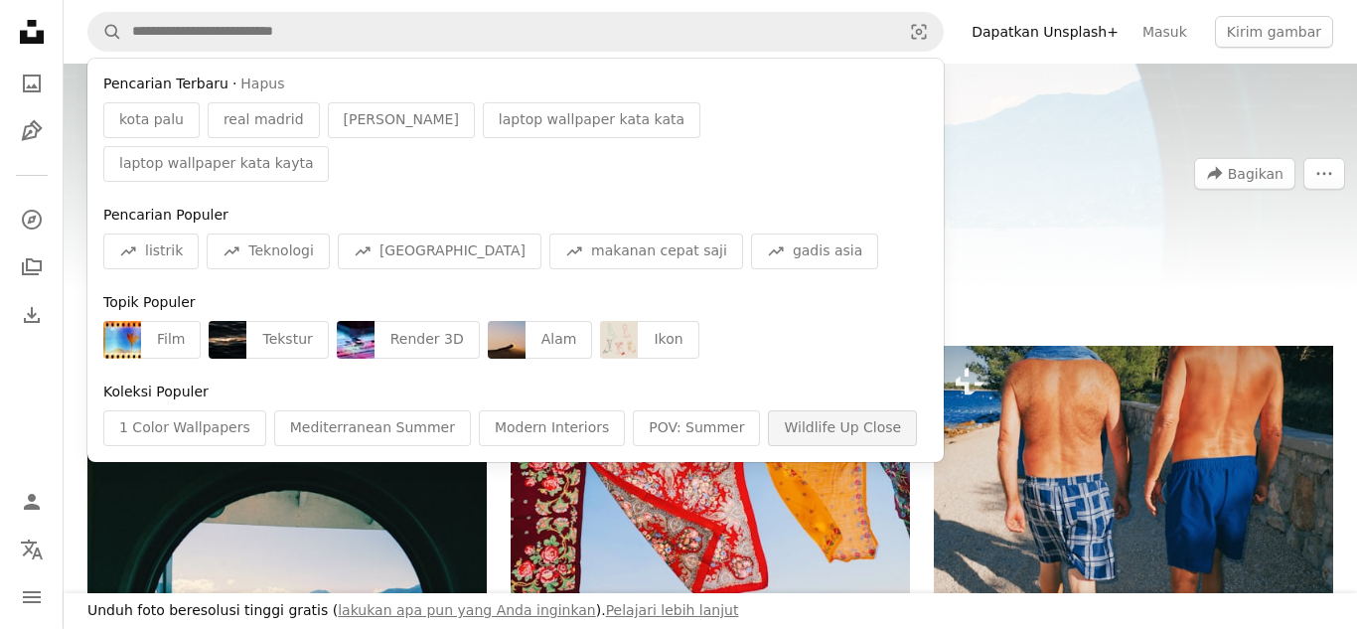
click at [774, 410] on div "Wildlife Up Close" at bounding box center [842, 428] width 149 height 36
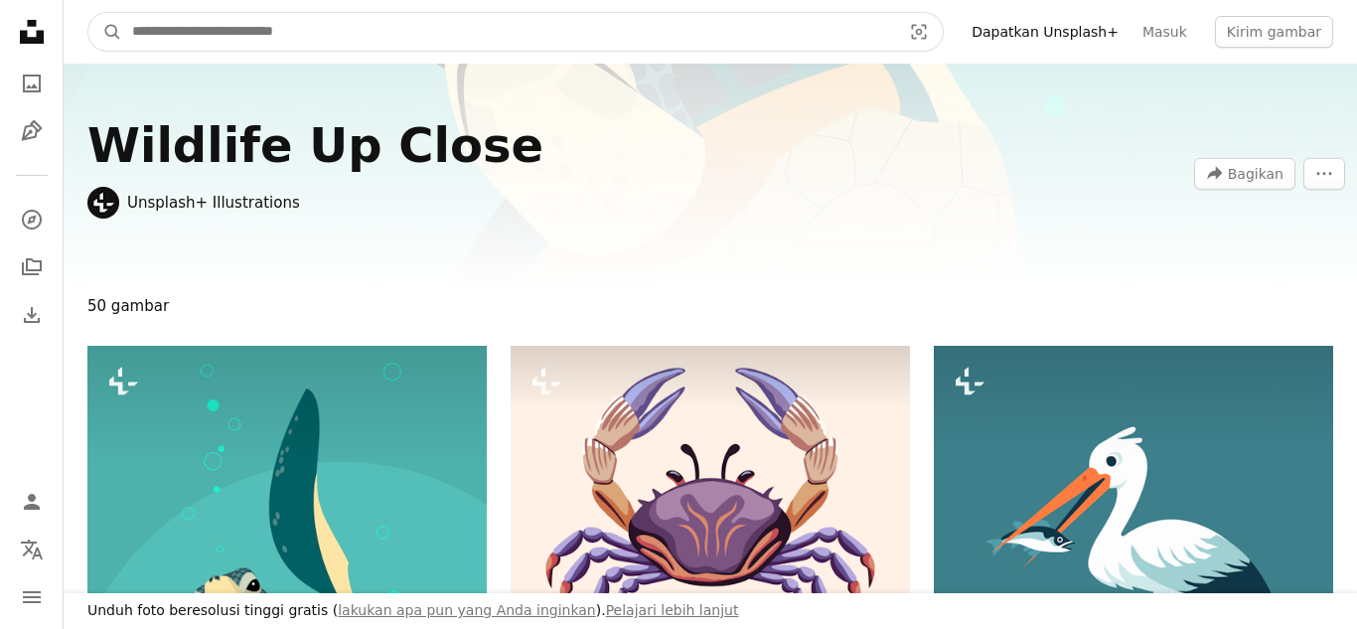
click at [783, 21] on input "Temuka visual di seluruh situs" at bounding box center [508, 32] width 773 height 38
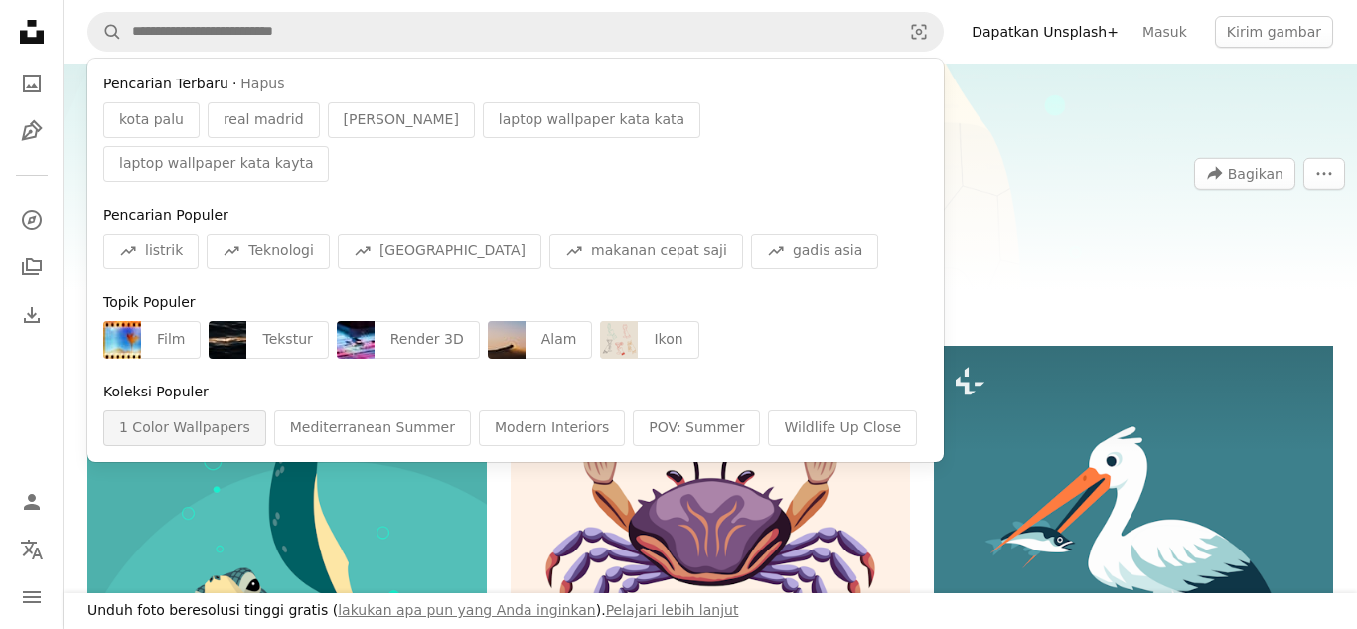
click at [172, 410] on div "1 Color Wallpapers" at bounding box center [184, 428] width 163 height 36
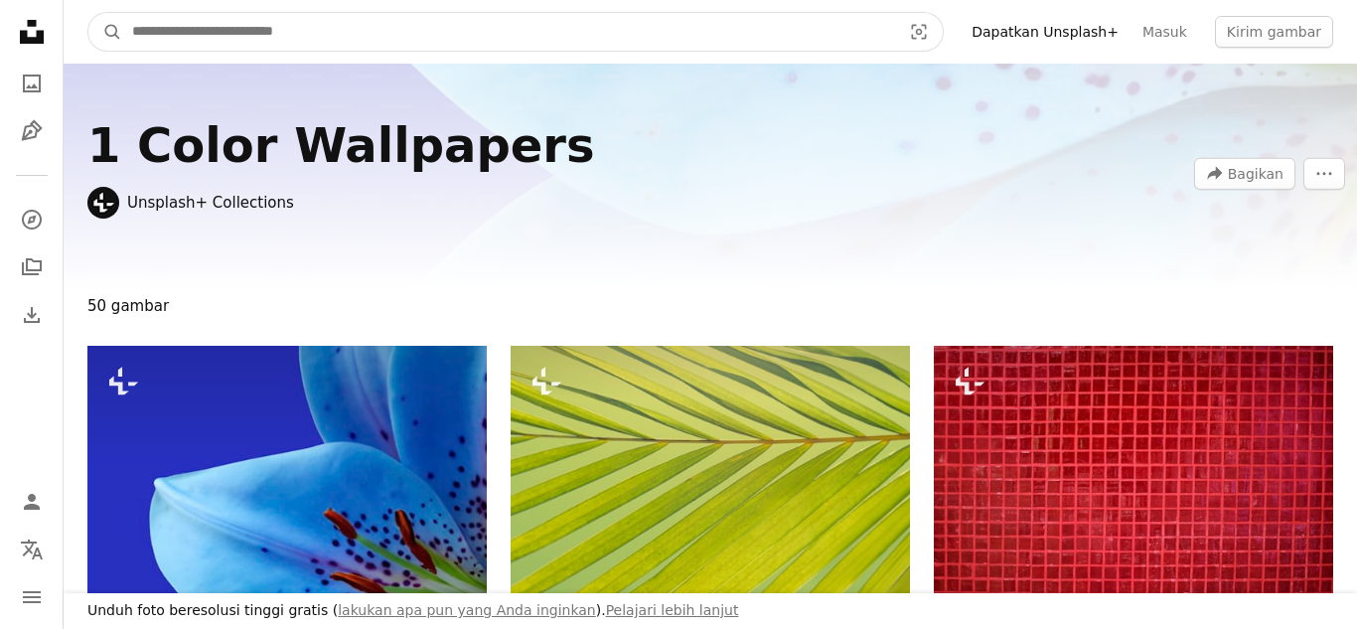
click at [450, 33] on input "Temuka visual di seluruh situs" at bounding box center [508, 32] width 773 height 38
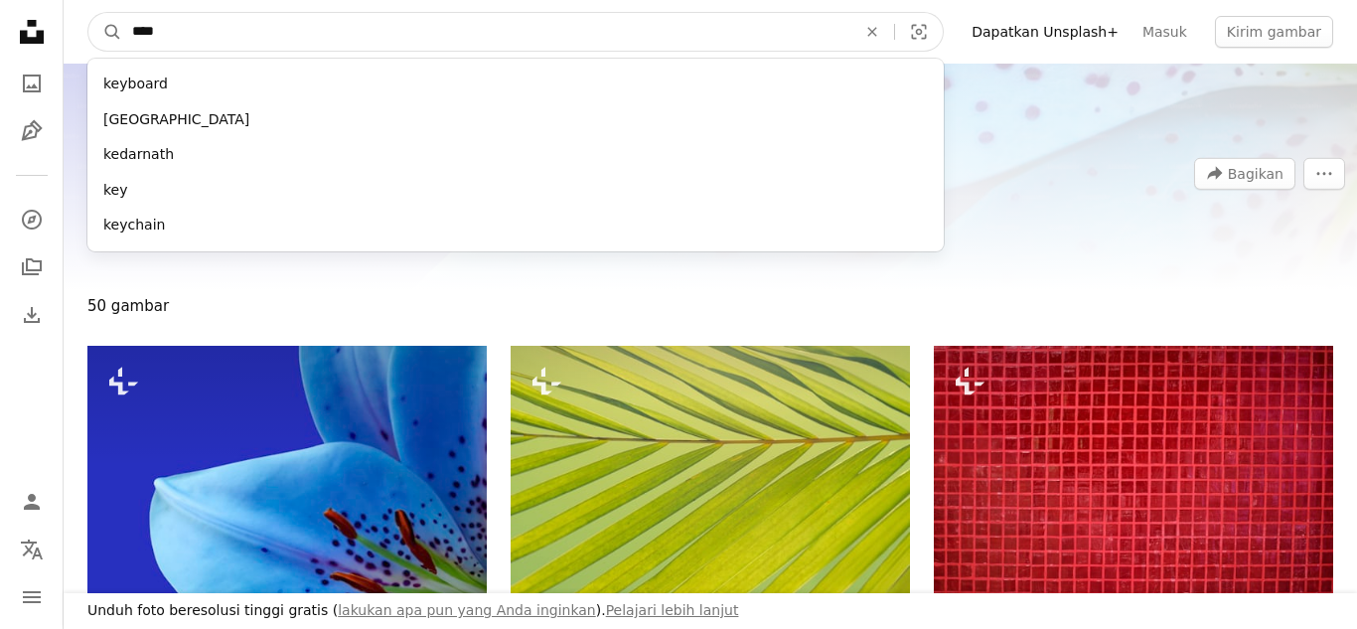
type input "****"
click at [88, 13] on button "A magnifying glass" at bounding box center [105, 32] width 34 height 38
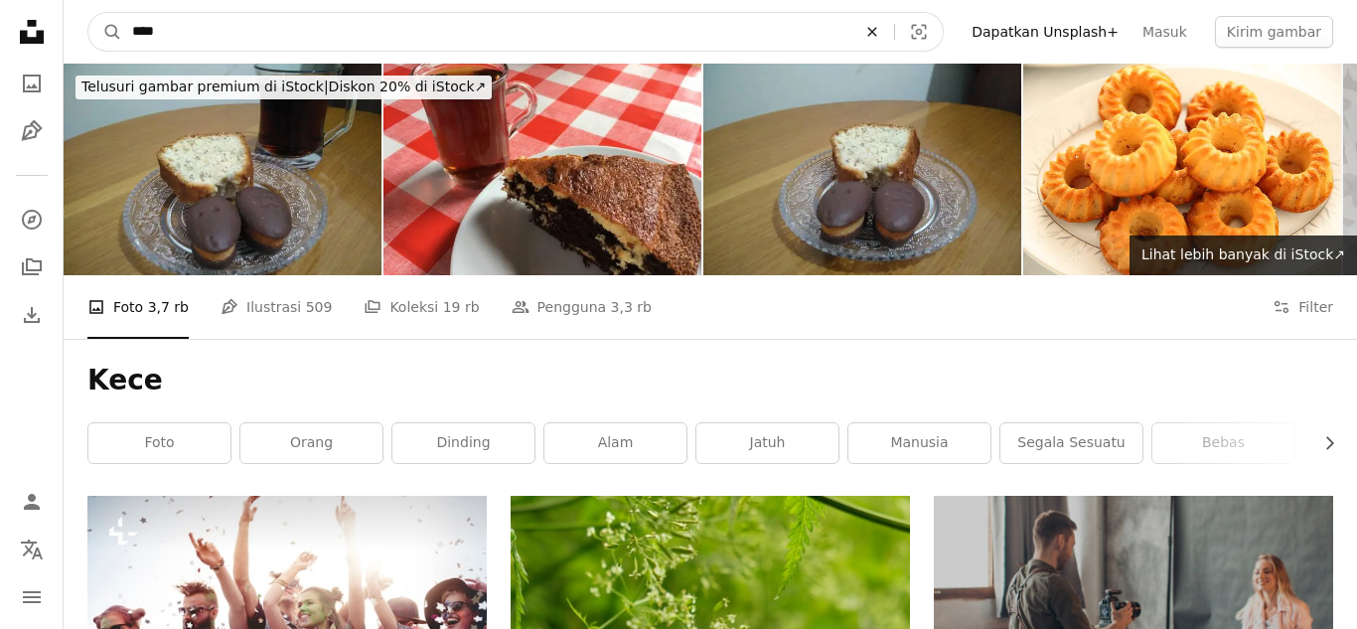
click at [894, 24] on icon "An X shape" at bounding box center [872, 32] width 44 height 16
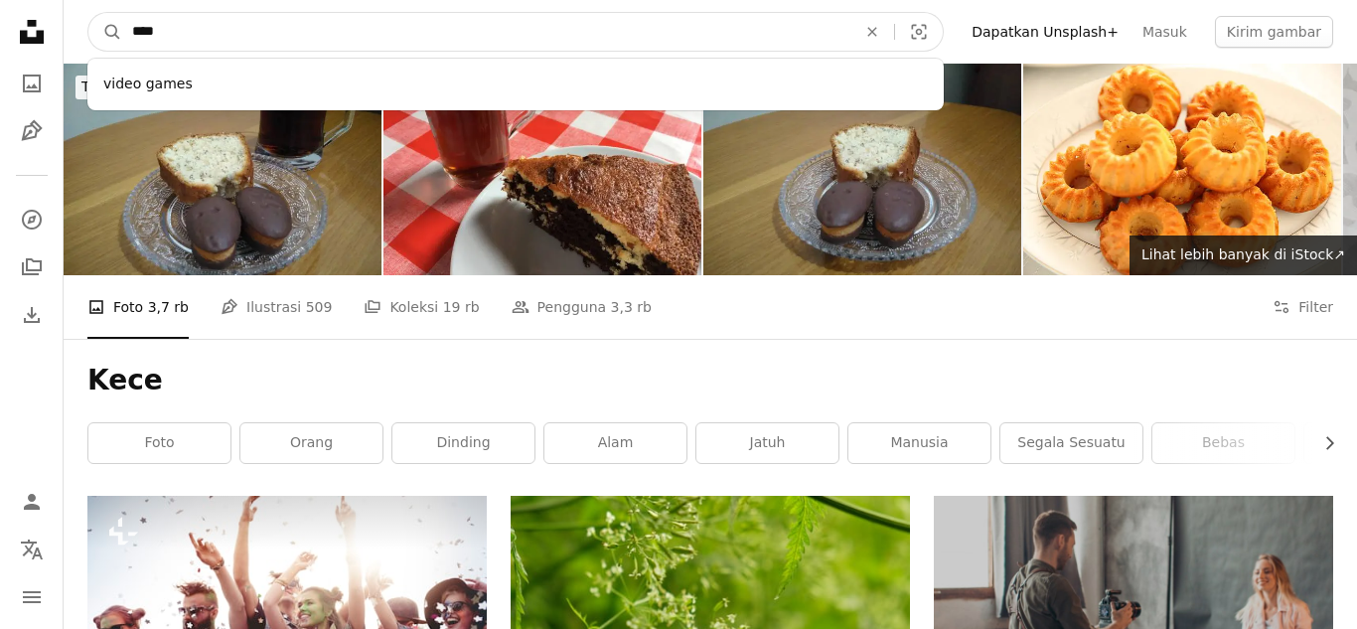
type input "****"
click at [88, 13] on button "A magnifying glass" at bounding box center [105, 32] width 34 height 38
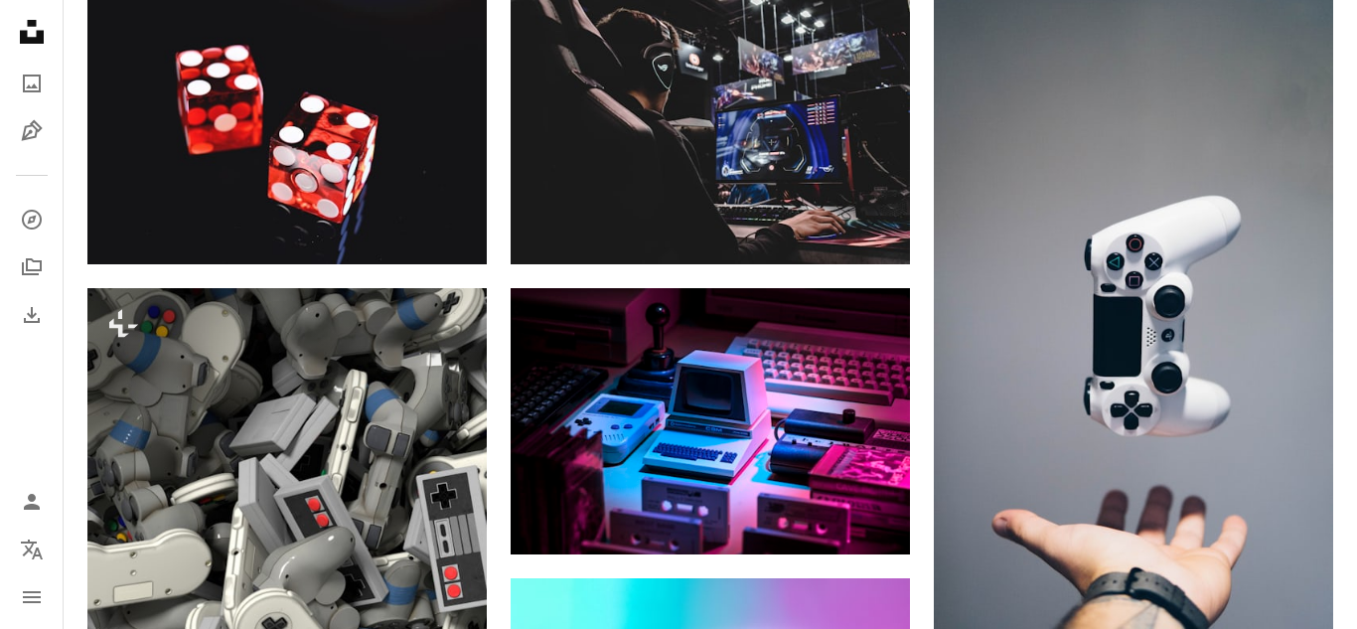
scroll to position [1072, 0]
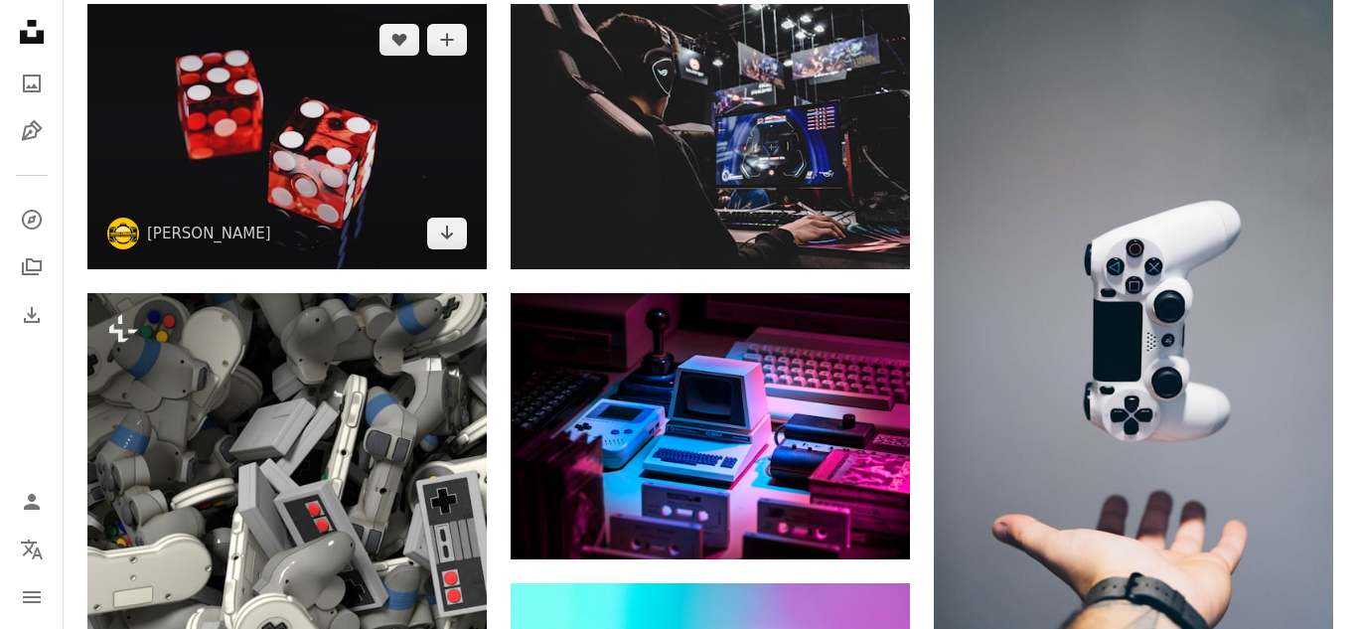
click at [300, 161] on img at bounding box center [286, 136] width 399 height 265
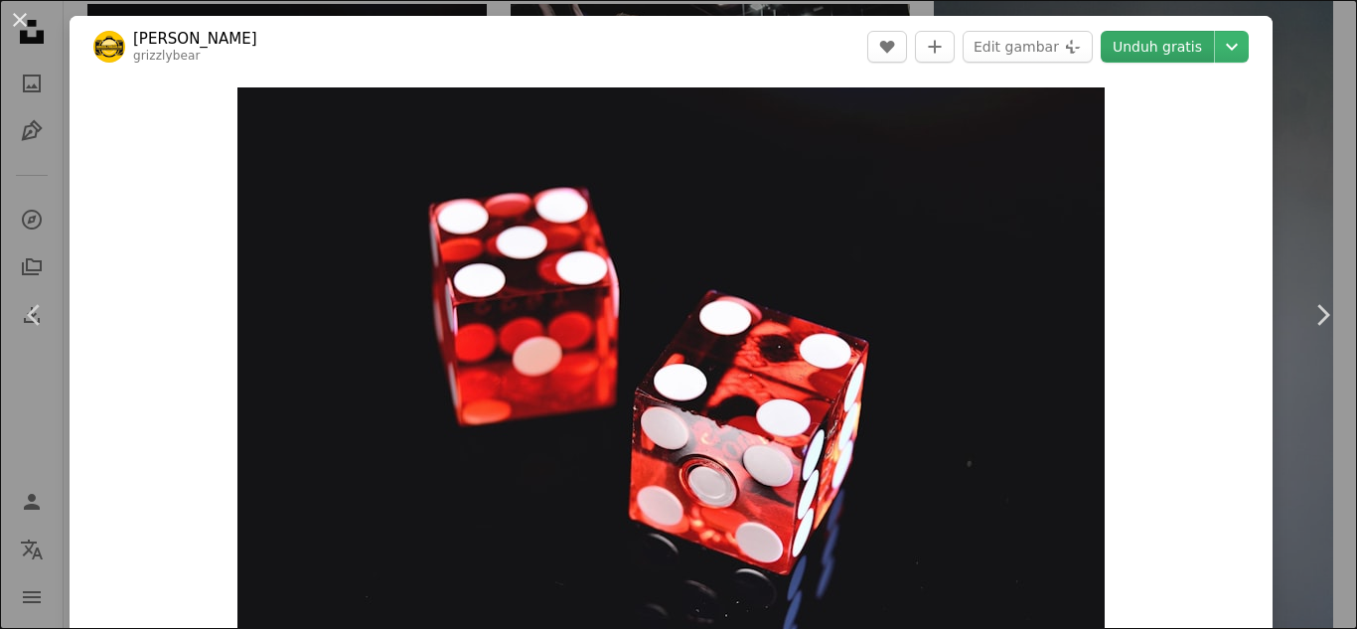
click at [1182, 41] on link "Unduh gratis" at bounding box center [1157, 47] width 113 height 32
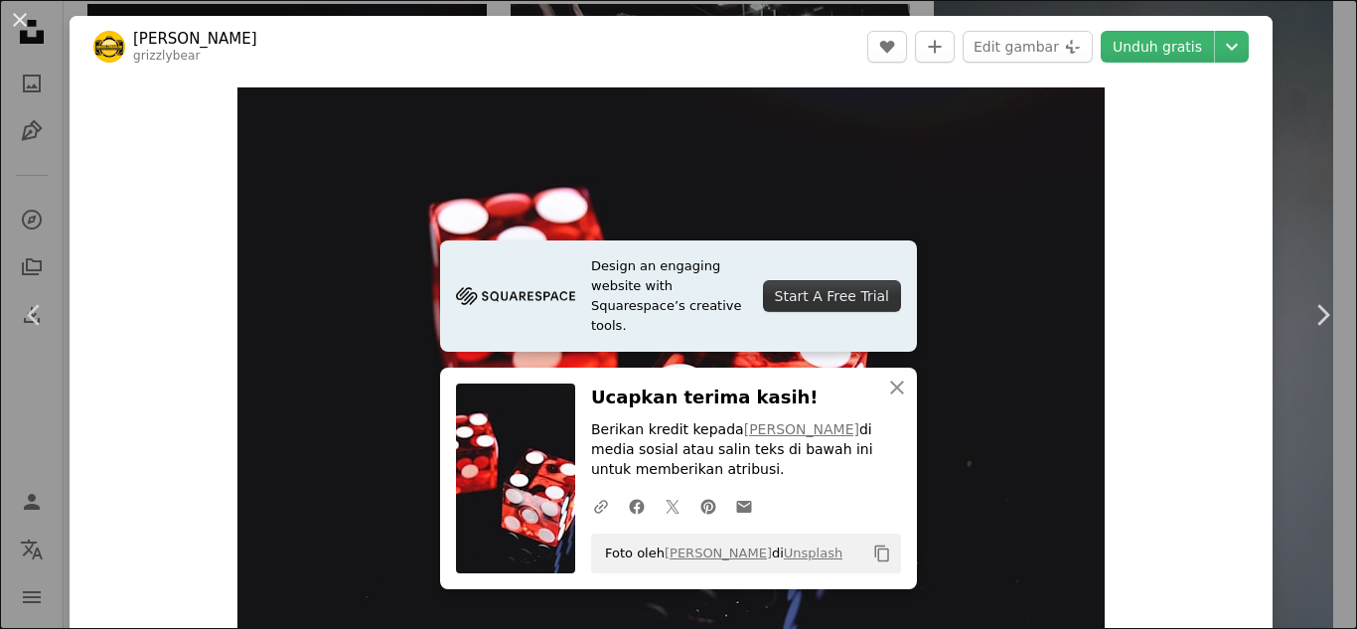
click at [1323, 169] on div "An X shape Chevron left Chevron right Design an engaging website with Squarespa…" at bounding box center [678, 314] width 1357 height 629
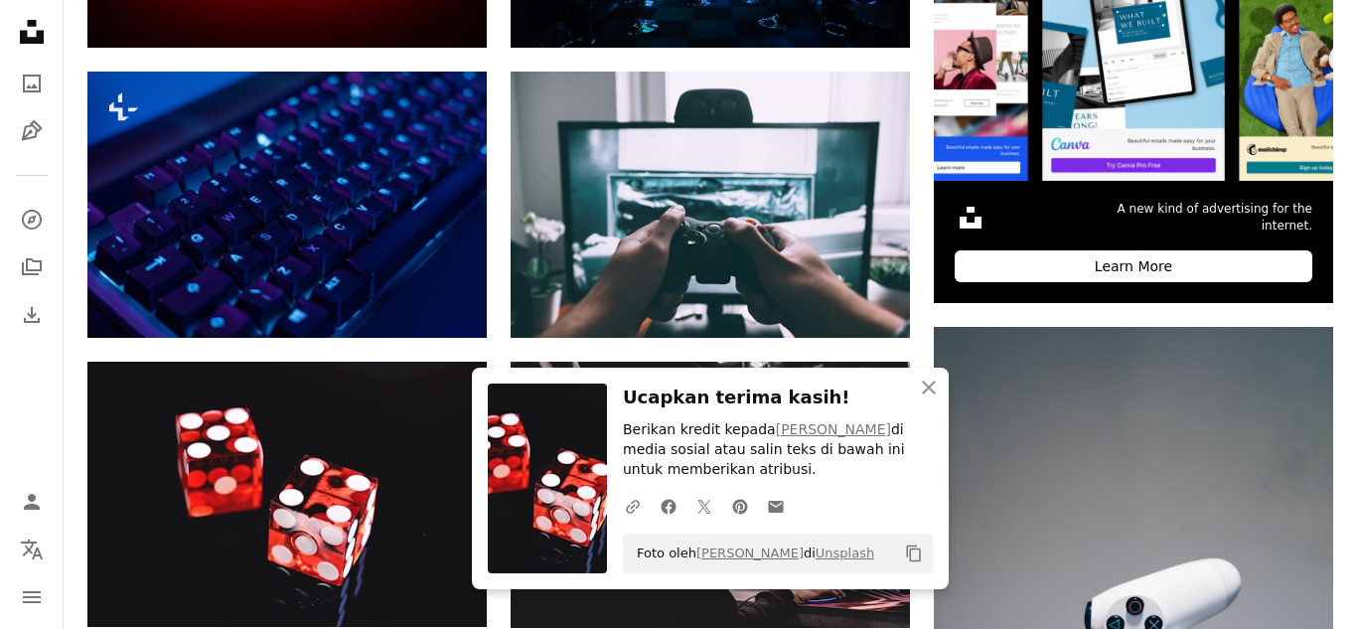
scroll to position [708, 0]
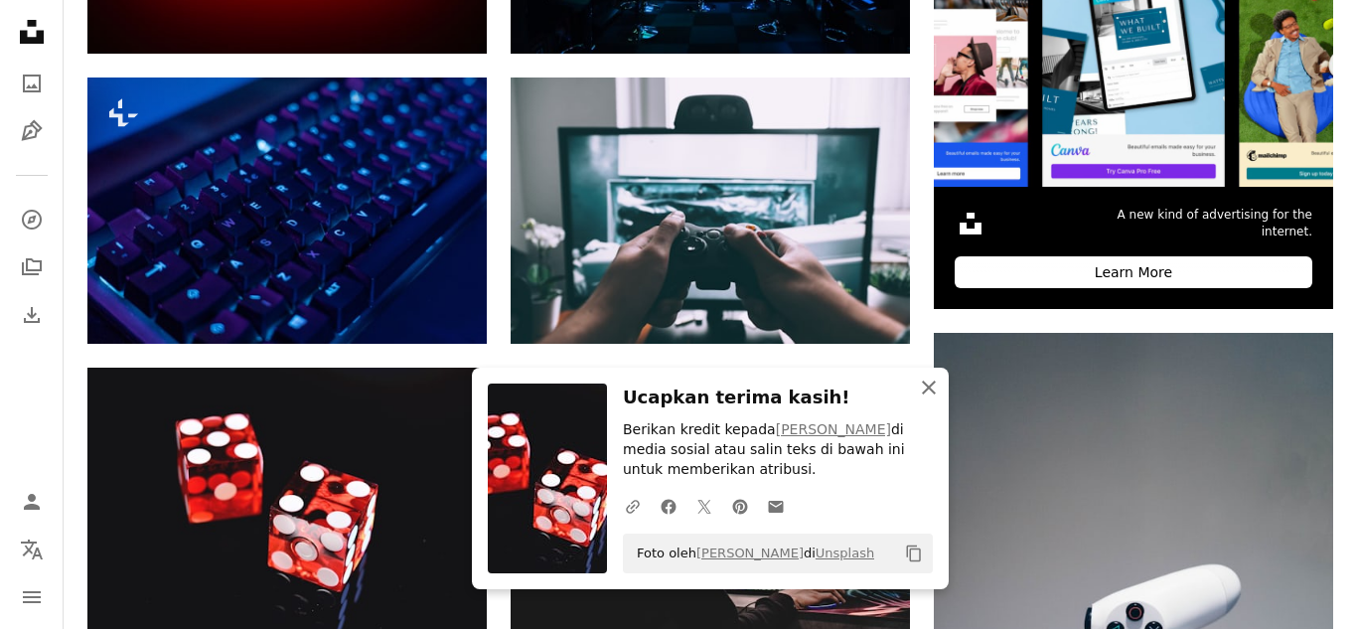
click at [936, 384] on icon "An X shape" at bounding box center [929, 388] width 24 height 24
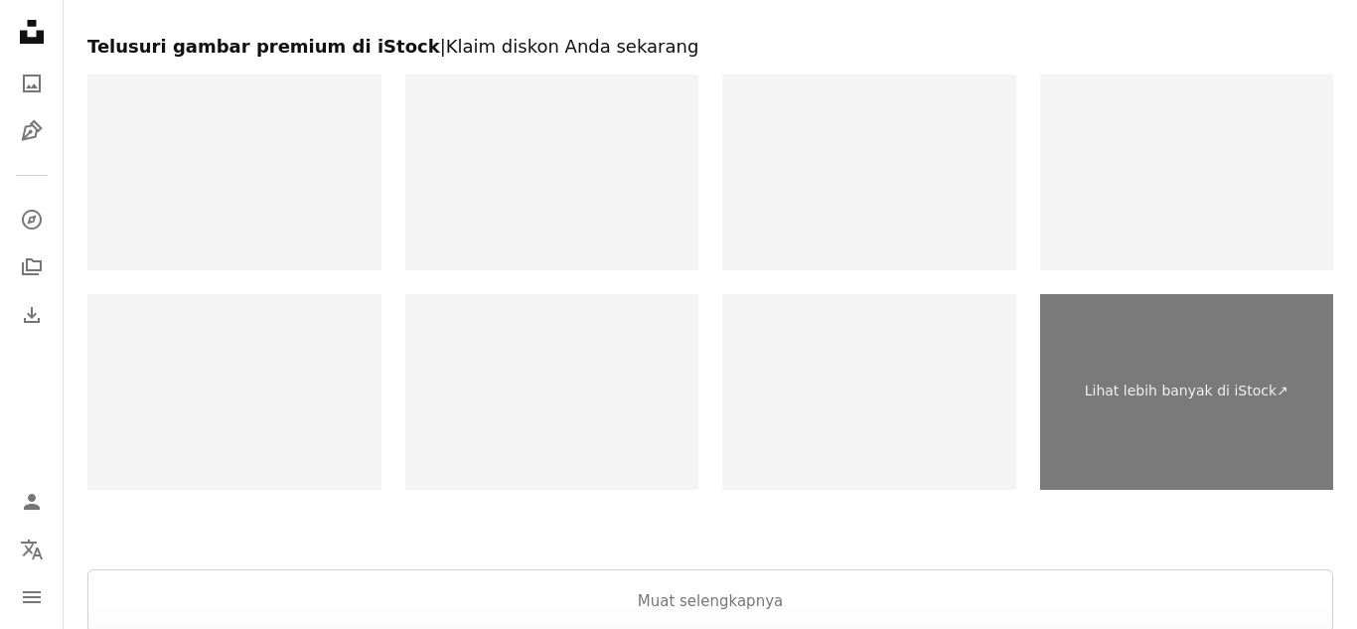
scroll to position [3232, 0]
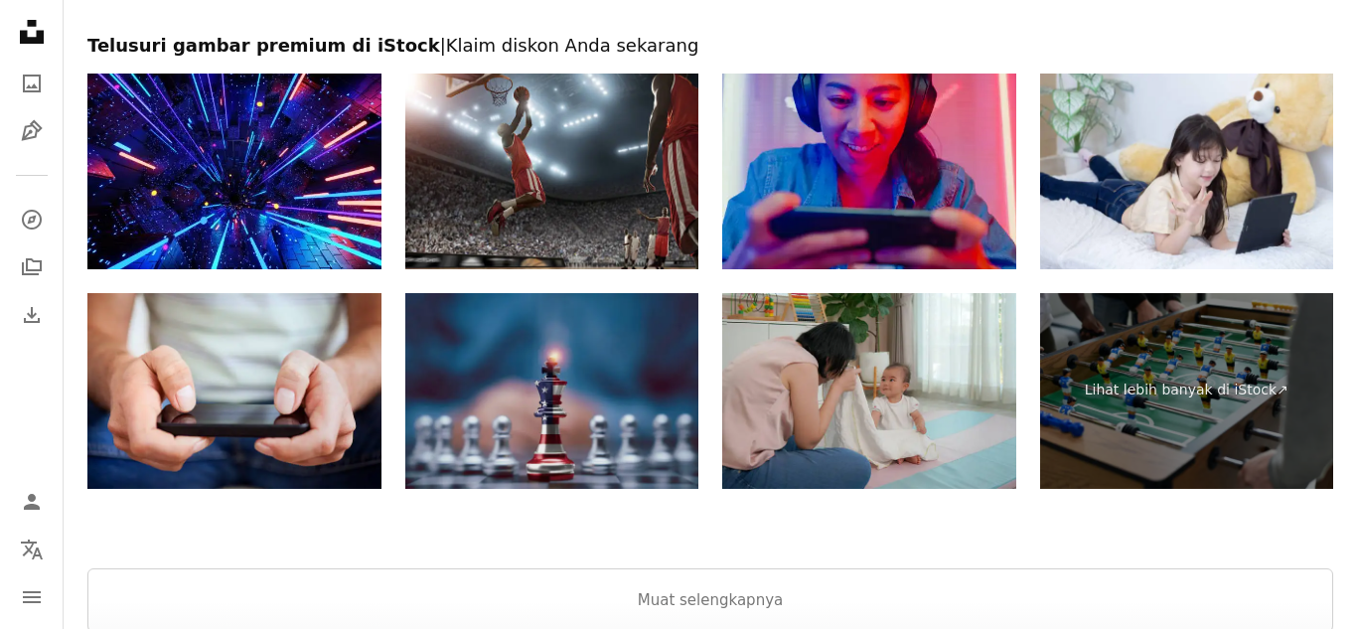
click at [583, 418] on img at bounding box center [552, 391] width 294 height 196
click at [431, 341] on img at bounding box center [552, 391] width 294 height 196
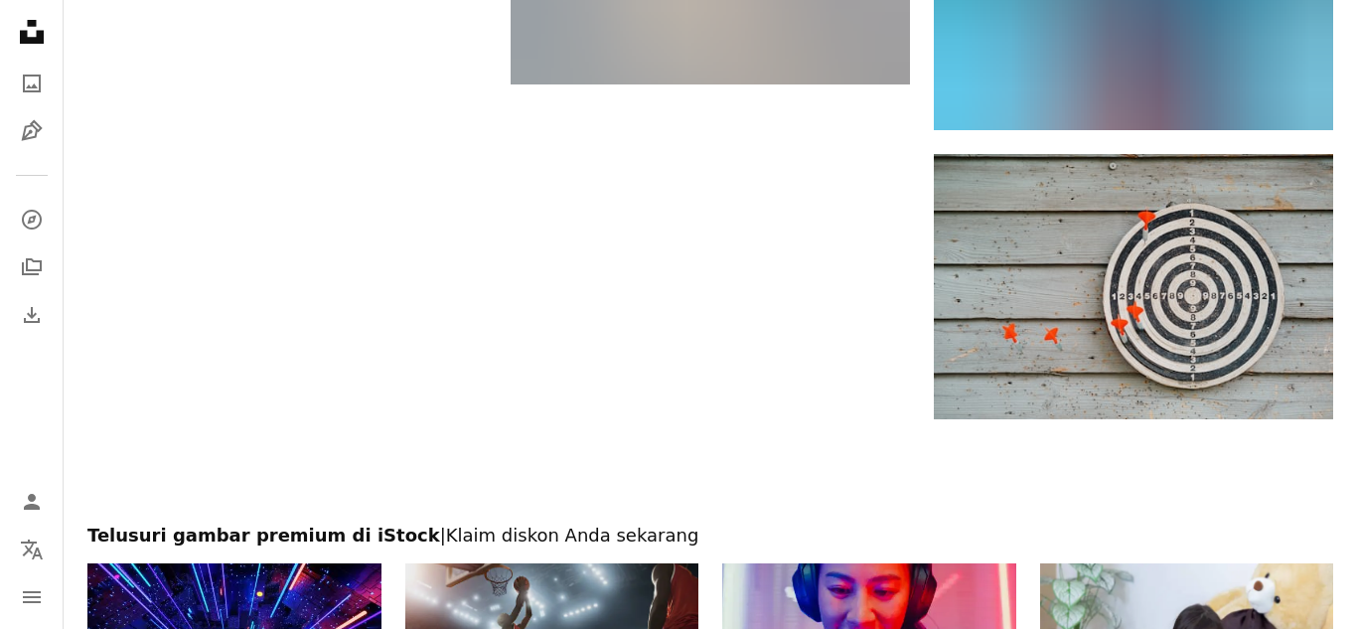
scroll to position [2743, 0]
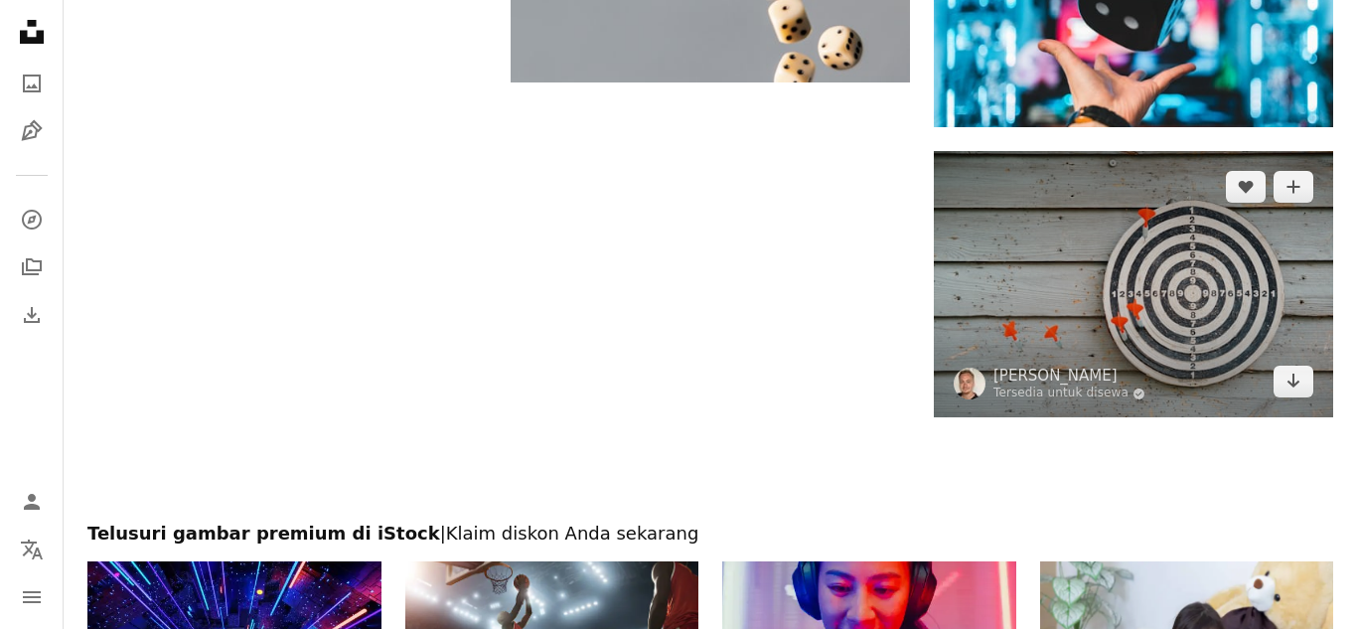
click at [1022, 193] on img at bounding box center [1133, 284] width 399 height 266
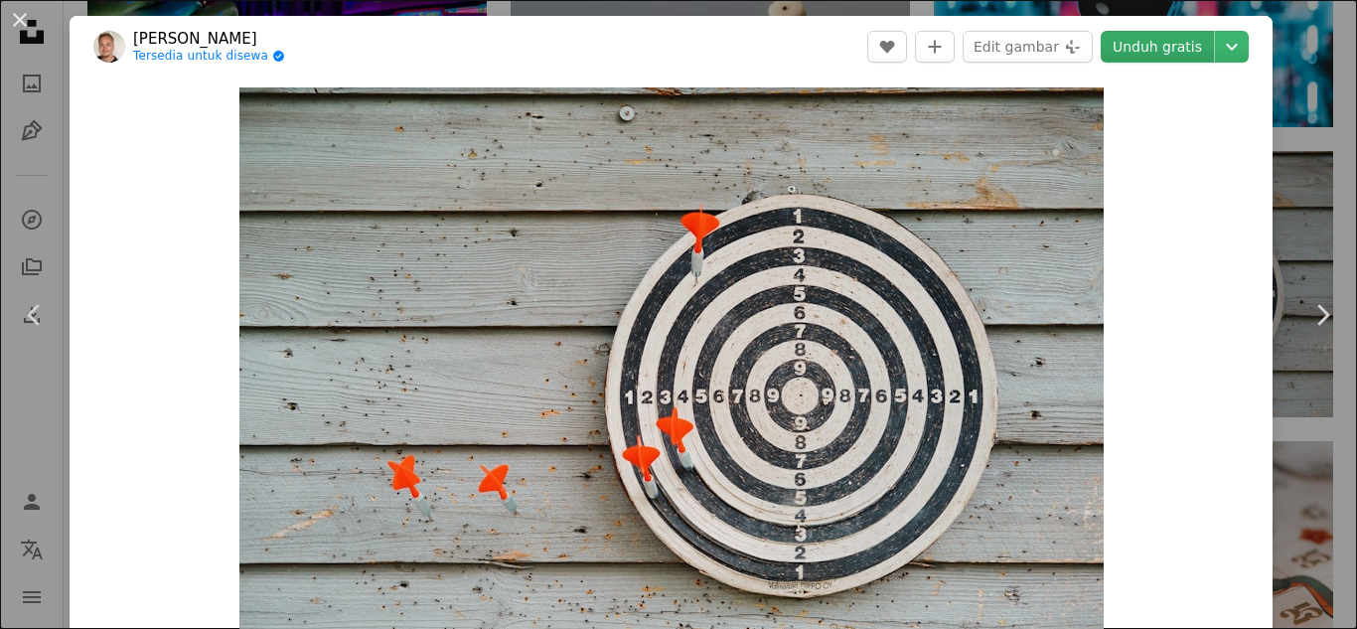
click at [1180, 41] on link "Unduh gratis" at bounding box center [1157, 47] width 113 height 32
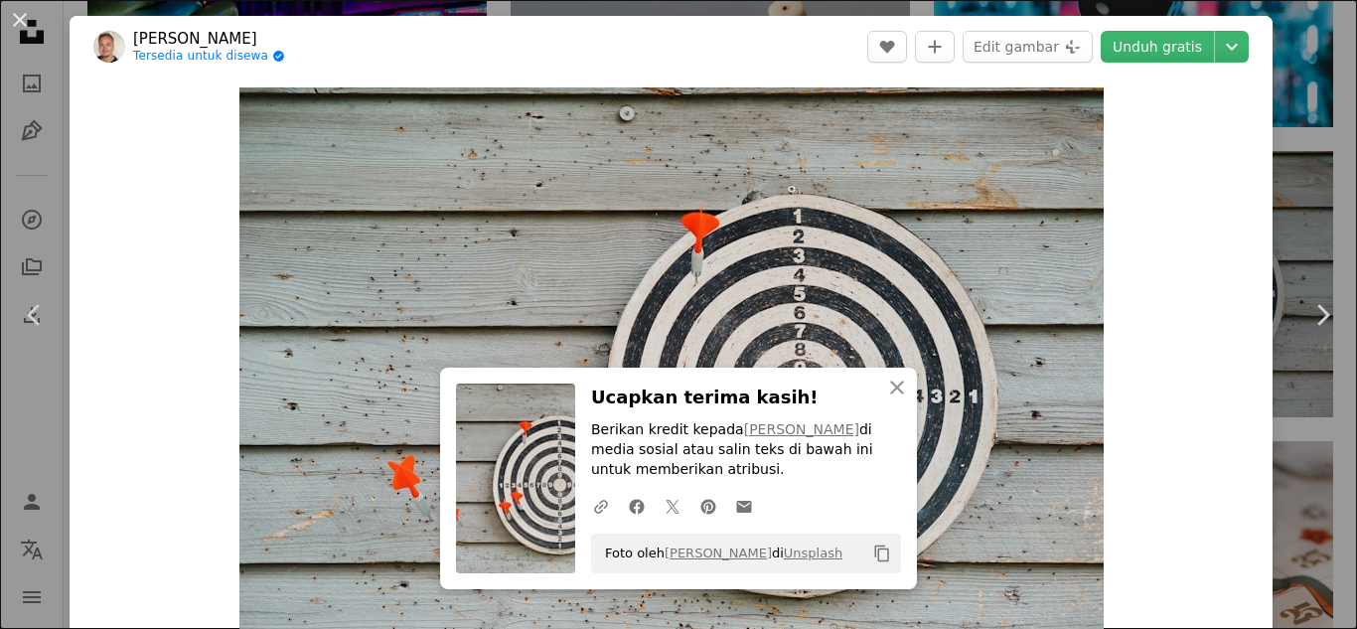
click at [0, 211] on div "An X shape Chevron left Chevron right An X shape Tutup Ucapkan terima kasih! Be…" at bounding box center [678, 314] width 1357 height 629
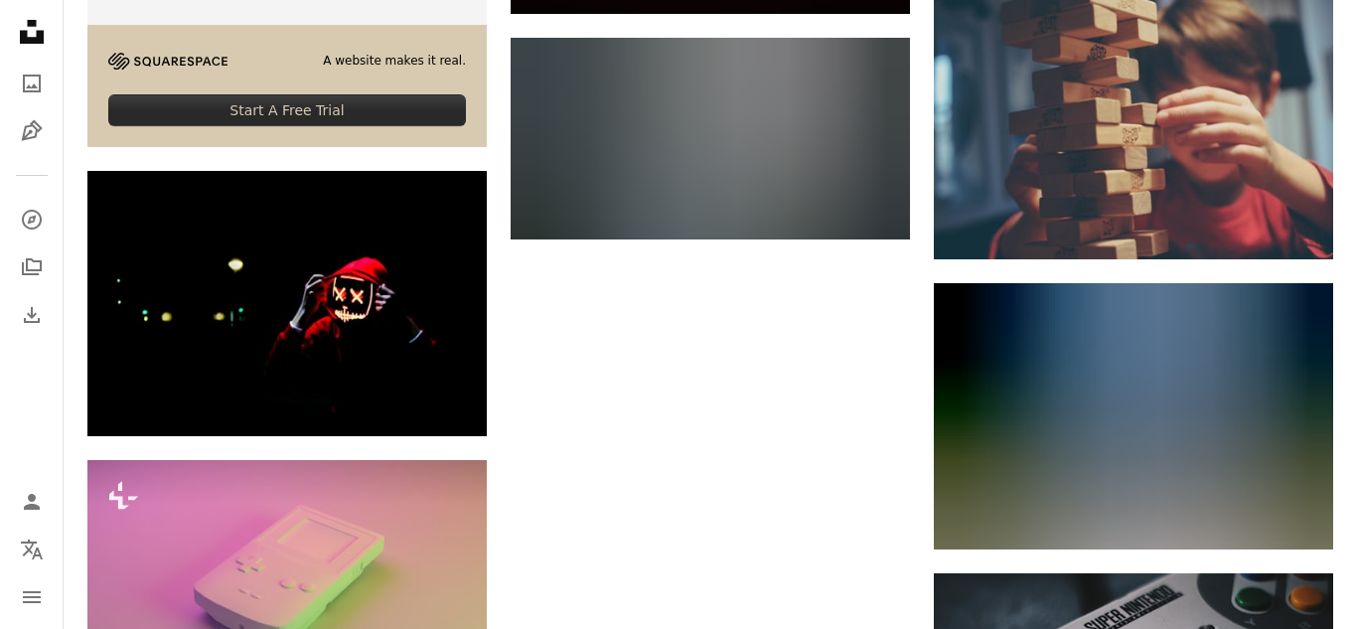
scroll to position [4643, 0]
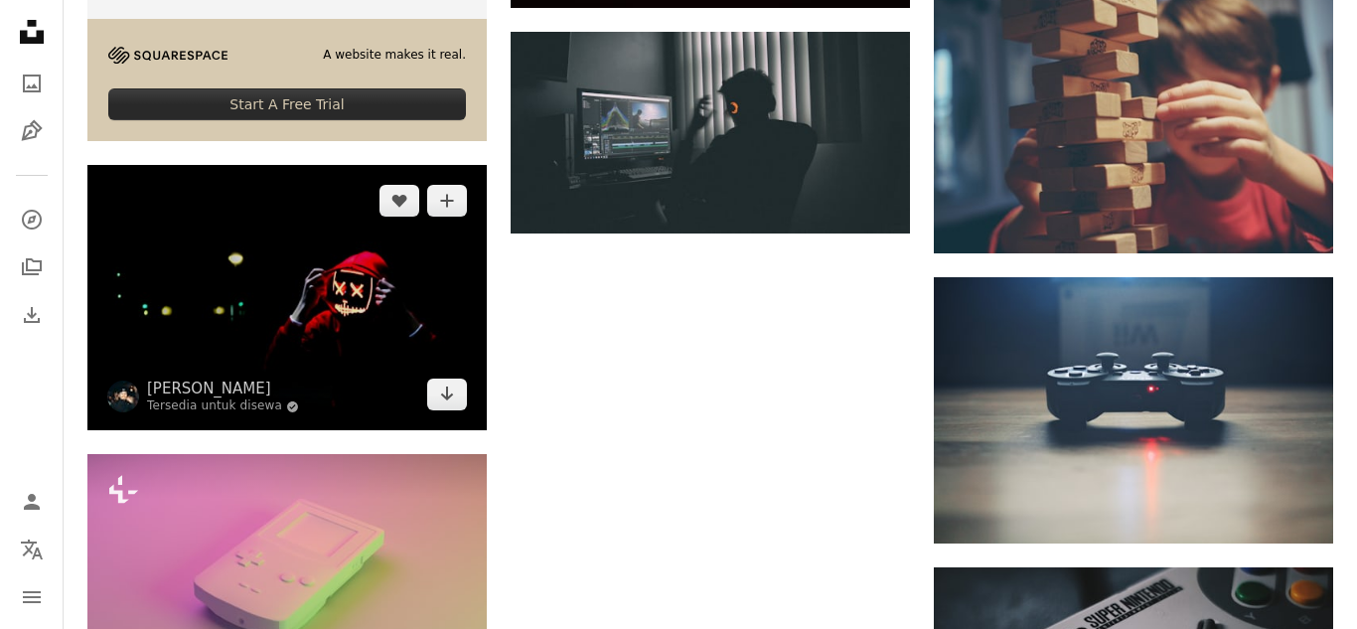
click at [408, 276] on img at bounding box center [286, 298] width 399 height 266
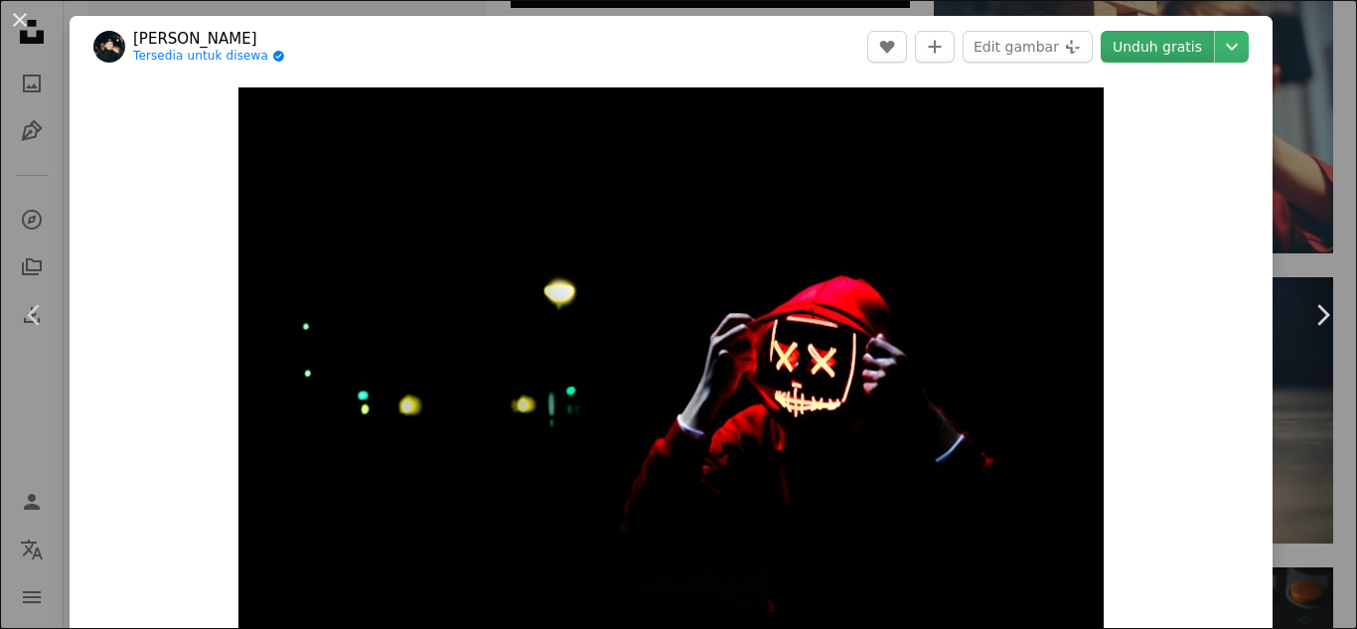
click at [1194, 50] on link "Unduh gratis" at bounding box center [1157, 47] width 113 height 32
